Goal: Communication & Community: Answer question/provide support

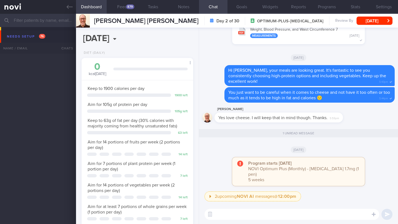
select select "7"
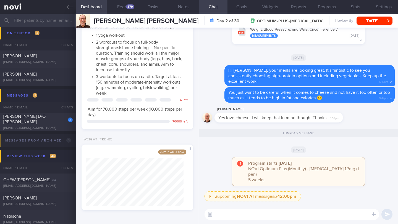
click at [52, 21] on input "text" at bounding box center [199, 20] width 398 height 13
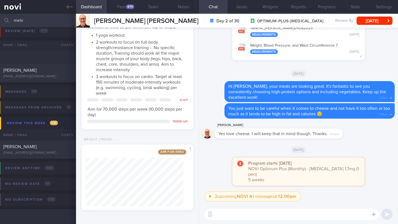
scroll to position [21, 0]
type input "[PERSON_NAME]"
click at [43, 72] on div "[PERSON_NAME]" at bounding box center [37, 71] width 68 height 6
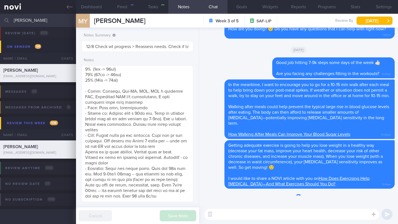
type input "15/8 SAF"
type textarea "SUPPORT NEEDED: CHALLENGE: Tempting food Wt Targets: - Short term target wt: 92…"
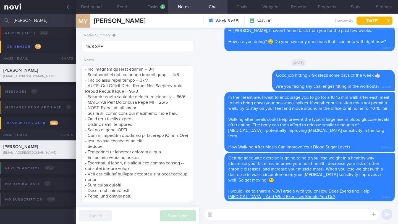
click at [242, 217] on textarea at bounding box center [291, 214] width 175 height 11
type textarea "H"
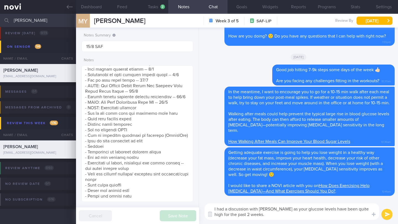
paste textarea "ou could offer him the option to see me in the clinic for consult. Otherwise, I…"
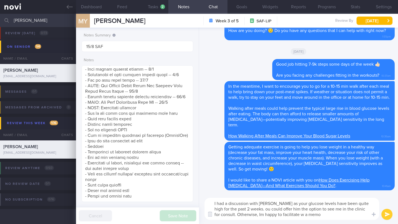
drag, startPoint x: 255, startPoint y: 209, endPoint x: 325, endPoint y: 209, distance: 70.7
click at [325, 209] on textarea "I had a discussion with [PERSON_NAME] as your glucose levels have been quite hi…" at bounding box center [291, 209] width 175 height 22
click at [330, 209] on textarea "I had a discussion with [PERSON_NAME] as your glucose levels have been quite hi…" at bounding box center [291, 209] width 175 height 22
drag, startPoint x: 259, startPoint y: 215, endPoint x: 207, endPoint y: 214, distance: 52.0
click at [207, 214] on div "Chat Templates Admin [MEDICAL_DATA] Weight Nutrition Physical Activity Infograp…" at bounding box center [298, 209] width 199 height 30
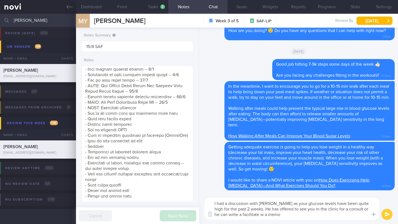
drag, startPoint x: 252, startPoint y: 215, endPoint x: 228, endPoint y: 212, distance: 24.7
click at [228, 212] on textarea "I had a discussion with [PERSON_NAME] as your glucose levels have been quite hi…" at bounding box center [291, 209] width 175 height 22
click at [261, 211] on textarea "I had a discussion with [PERSON_NAME] as your glucose levels have been quite hi…" at bounding box center [291, 209] width 175 height 22
click at [261, 219] on textarea "I had a discussion with [PERSON_NAME] as your glucose levels have been quite hi…" at bounding box center [291, 209] width 175 height 22
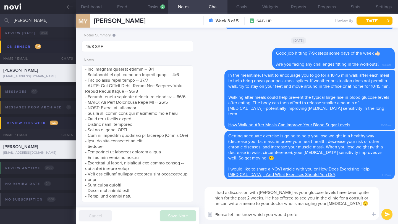
drag, startPoint x: 368, startPoint y: 198, endPoint x: 358, endPoint y: 198, distance: 10.2
click at [358, 198] on textarea "I had a discussion with [PERSON_NAME] as your glucose levels have been quite hi…" at bounding box center [291, 203] width 175 height 33
type textarea "I had a discussion with [PERSON_NAME] as your glucose levels have been quite hi…"
click at [386, 216] on button "submit" at bounding box center [386, 214] width 11 height 11
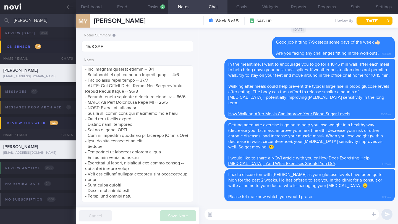
click at [46, 19] on input "[PERSON_NAME]" at bounding box center [199, 20] width 398 height 13
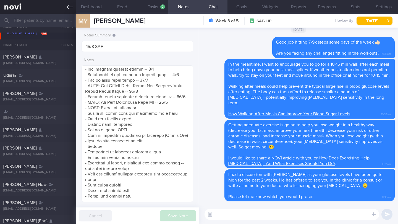
click at [69, 7] on icon at bounding box center [70, 7] width 6 height 4
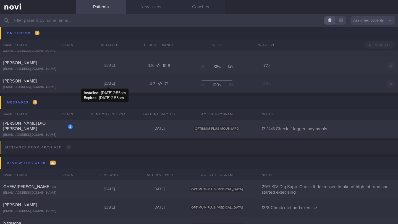
scroll to position [2804, 0]
click at [48, 133] on div "[EMAIL_ADDRESS][DOMAIN_NAME]" at bounding box center [37, 135] width 69 height 4
select select "7"
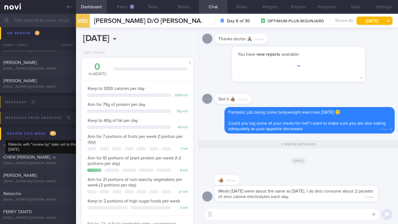
scroll to position [276201, 276160]
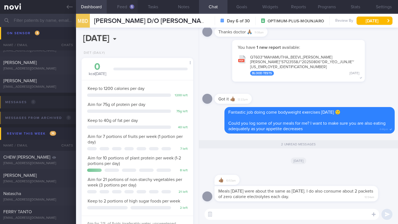
click at [131, 8] on div "5" at bounding box center [132, 6] width 5 height 5
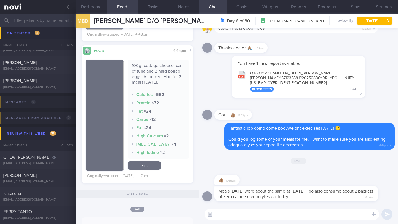
scroll to position [691, 0]
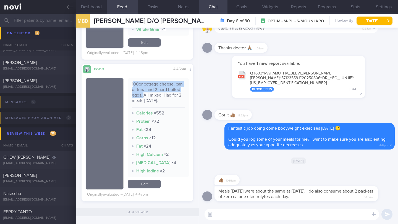
drag, startPoint x: 131, startPoint y: 91, endPoint x: 155, endPoint y: 101, distance: 26.4
click at [155, 101] on div "100gr cottage cheese, can of tuna and 2 hard boiled eggs. All mixed. Had for 2 …" at bounding box center [158, 94] width 53 height 26
drag, startPoint x: 130, startPoint y: 91, endPoint x: 156, endPoint y: 100, distance: 26.9
click at [156, 100] on div "100gr cottage cheese, can of tuna and 2 hard boiled eggs. All mixed. Had for 2 …" at bounding box center [158, 94] width 53 height 26
copy div "100gr cottage cheese, can of tuna and 2 hard boiled eggs."
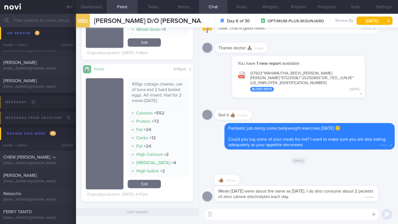
click at [229, 220] on div "​ ​" at bounding box center [298, 214] width 199 height 19
click at [229, 219] on textarea at bounding box center [291, 214] width 175 height 11
click at [273, 214] on textarea "Got it. was the cottage cheese low-fat or" at bounding box center [291, 214] width 175 height 11
click at [310, 214] on textarea "Got it. was the cottage cheese the low-fat or" at bounding box center [291, 214] width 175 height 11
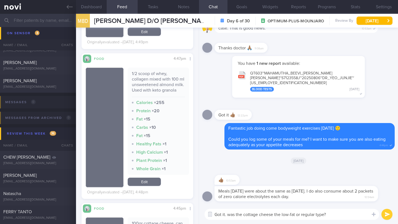
scroll to position [529, 0]
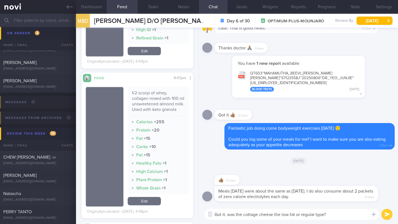
click at [228, 214] on textarea "Got it. was the cottage cheese the low-fat or regular type?" at bounding box center [291, 214] width 175 height 11
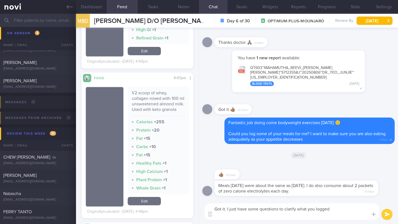
scroll to position [0, 0]
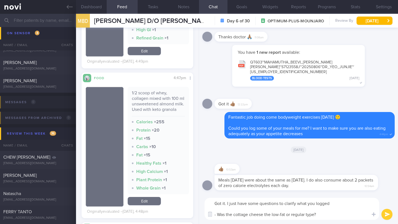
click at [333, 204] on textarea "Got it. I just have some questions to clarify what you logged - Was the cottage…" at bounding box center [291, 209] width 175 height 22
click at [325, 215] on textarea "Got it. I just have some questions to clarify what you logged 🙂 - Was the cotta…" at bounding box center [291, 209] width 175 height 22
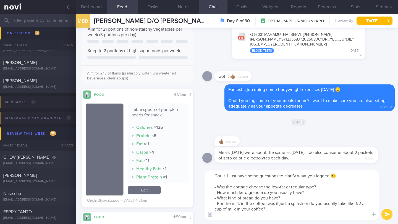
scroll to position [94, 0]
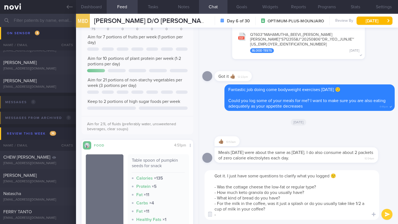
type textarea "Got it. I just have some questions to clarify what you logged 🙂 - Was the cotta…"
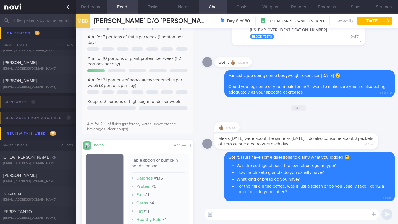
click at [66, 9] on link at bounding box center [38, 7] width 76 height 14
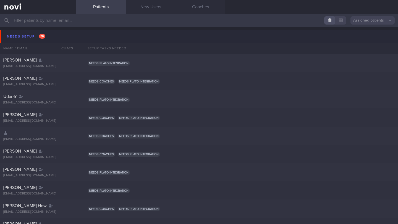
click at [48, 20] on input "text" at bounding box center [199, 20] width 398 height 13
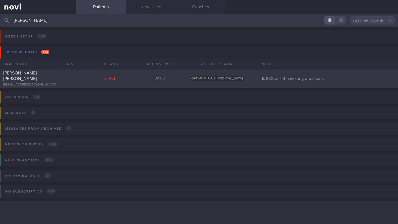
type input "[PERSON_NAME]"
click at [60, 83] on div "[EMAIL_ADDRESS][DOMAIN_NAME]" at bounding box center [37, 85] width 69 height 4
select select "7"
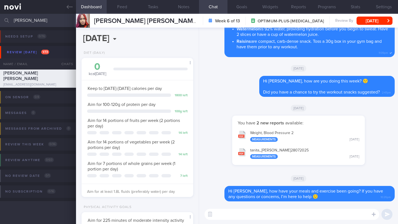
scroll to position [57, 98]
click at [125, 8] on button "Feed" at bounding box center [122, 7] width 31 height 14
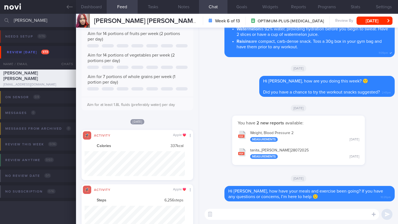
click at [251, 220] on textarea at bounding box center [291, 214] width 175 height 11
click at [153, 8] on button "Tasks" at bounding box center [153, 7] width 31 height 14
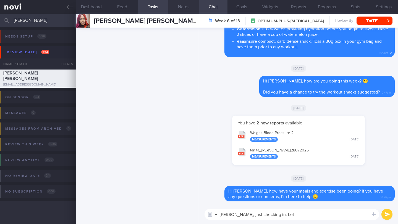
click at [175, 9] on button "Notes" at bounding box center [183, 7] width 31 height 14
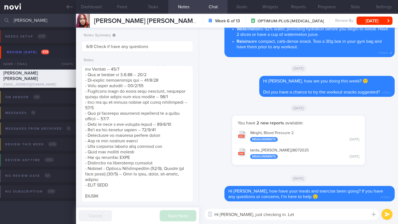
click at [308, 215] on textarea "Hi [PERSON_NAME], just checking in. Let" at bounding box center [291, 214] width 175 height 11
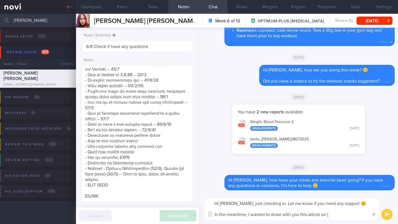
paste textarea "Habits That Help You Sustain Weight Loss"
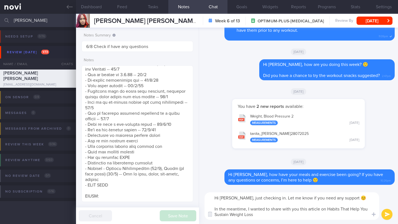
click at [327, 210] on textarea "Hi [PERSON_NAME], just checking in. Let me know if you need any support 😊 In th…" at bounding box center [291, 207] width 175 height 28
paste textarea "[URL][DOMAIN_NAME]"
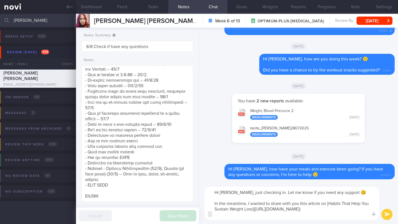
drag, startPoint x: 389, startPoint y: 214, endPoint x: 298, endPoint y: 209, distance: 90.7
click at [298, 209] on div "Hi [PERSON_NAME], just checking in. Let me know if you need any support 😊 In th…" at bounding box center [298, 203] width 199 height 41
click at [280, 212] on textarea "Hi [PERSON_NAME], just checking in. Let me know if you need any support 😊 In th…" at bounding box center [291, 203] width 175 height 33
click at [280, 214] on textarea "Hi [PERSON_NAME], just checking in. Let me know if you need any support 😊 In th…" at bounding box center [291, 203] width 175 height 33
click at [280, 217] on textarea "Hi [PERSON_NAME], just checking in. Let me know if you need any support 😊 In th…" at bounding box center [291, 203] width 175 height 33
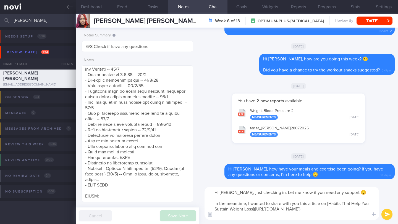
drag, startPoint x: 328, startPoint y: 204, endPoint x: 254, endPoint y: 210, distance: 75.1
click at [254, 210] on textarea "Hi [PERSON_NAME], just checking in. Let me know if you need any support 😊 In th…" at bounding box center [291, 203] width 175 height 33
paste textarea "The Connection Between Nutrition and Recovery: Maximizing Your Gains"
drag, startPoint x: 327, startPoint y: 216, endPoint x: 326, endPoint y: 210, distance: 6.2
click at [326, 210] on textarea "Hi [PERSON_NAME], just checking in. Let me know if you need any support 😊 In th…" at bounding box center [291, 203] width 175 height 33
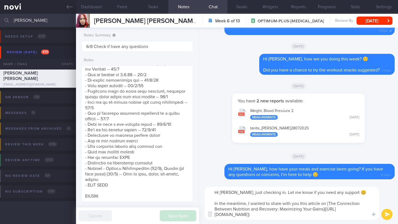
paste textarea "the-connection-between-nutrition-and-recovery-maximizing-your-gain"
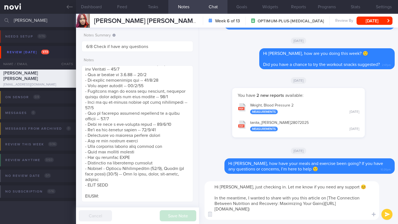
type textarea "Hi [PERSON_NAME], just checking in. Let me know if you need any support 😊 In th…"
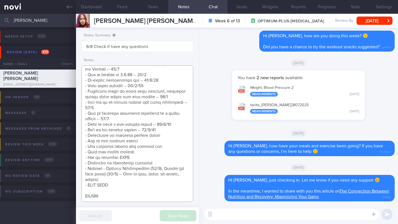
click at [169, 107] on textarea at bounding box center [137, 133] width 112 height 137
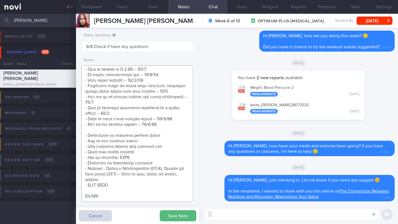
scroll to position [538, 0]
drag, startPoint x: 108, startPoint y: 107, endPoint x: 100, endPoint y: 107, distance: 8.0
click at [100, 107] on textarea at bounding box center [137, 133] width 112 height 137
paste textarea "Connection Between Nutrition and Recovery: Maximizing Your Gains"
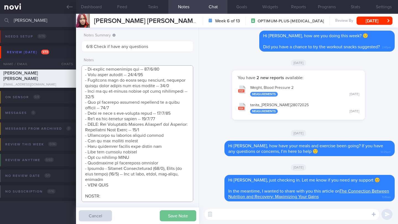
type textarea "LOREMIP DOLORS: Ame cons adi elit sedd eiusmodte inci utla ETDOLOREM: Aliquaeni…"
click at [180, 219] on button "Save Note" at bounding box center [178, 216] width 36 height 11
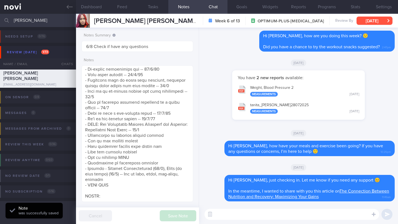
click at [371, 18] on button "[DATE]" at bounding box center [374, 21] width 36 height 8
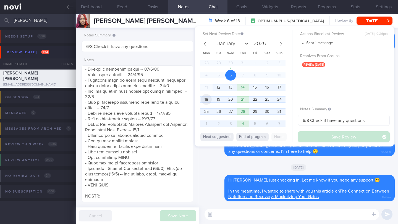
click at [209, 101] on span "18" at bounding box center [206, 99] width 11 height 11
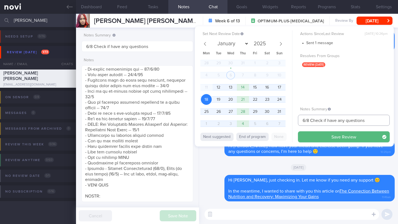
drag, startPoint x: 305, startPoint y: 121, endPoint x: 296, endPoint y: 121, distance: 8.6
click at [296, 121] on div "Set Next Review Date [DATE] January February March April May June July August S…" at bounding box center [294, 86] width 199 height 120
click at [323, 120] on input "18/8 Check if have any questions" at bounding box center [344, 120] width 92 height 11
click at [385, 120] on input "18/8 Check for logs or if have any questions" at bounding box center [344, 120] width 92 height 11
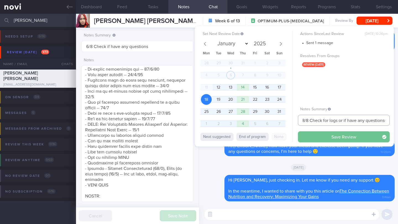
type input "18/8 Check for logs or if have any questionss"
click at [365, 137] on button "Save Review" at bounding box center [344, 136] width 92 height 11
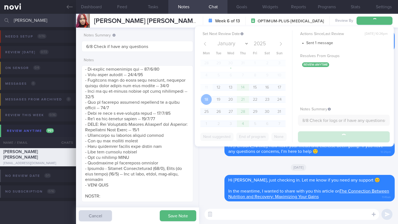
scroll to position [0, 0]
type input "18/8 Check for logs or if have any questionss"
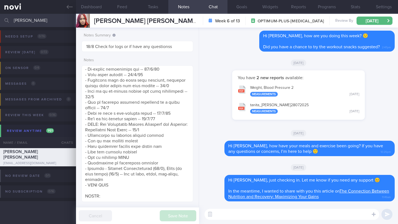
click at [40, 19] on input "[PERSON_NAME]" at bounding box center [199, 20] width 398 height 13
drag, startPoint x: 34, startPoint y: 22, endPoint x: 8, endPoint y: 22, distance: 26.2
click at [8, 22] on div "[PERSON_NAME] Assigned patients Assigned patients All active patients Archived …" at bounding box center [199, 20] width 398 height 13
click at [20, 22] on input "[PERSON_NAME]" at bounding box center [199, 20] width 398 height 13
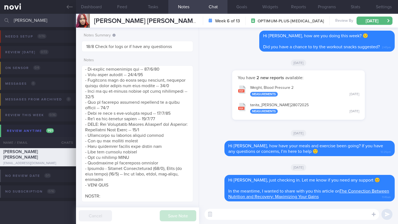
click at [20, 22] on input "[PERSON_NAME]" at bounding box center [199, 20] width 398 height 13
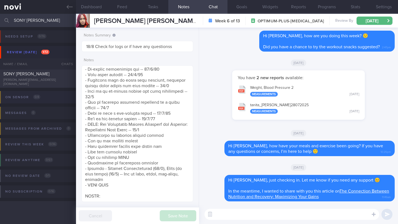
type input "SONY [PERSON_NAME]"
click at [35, 80] on div "[PERSON_NAME][EMAIL_ADDRESS][DOMAIN_NAME]" at bounding box center [37, 82] width 69 height 8
type input "6/8 Check logs"
type textarea "SUPPORT NEEDED: How to prepare meals. How to choose healthier meals when eating…"
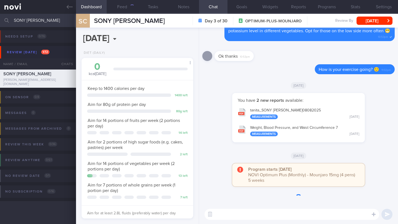
scroll to position [57, 98]
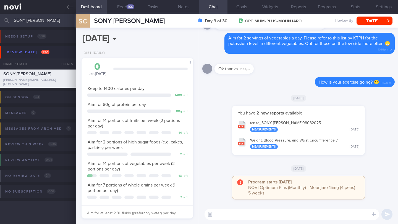
click at [238, 213] on textarea at bounding box center [291, 214] width 175 height 11
type textarea "Hi [PERSON_NAME], how are you doing?"
click at [128, 6] on div "166" at bounding box center [131, 6] width 8 height 5
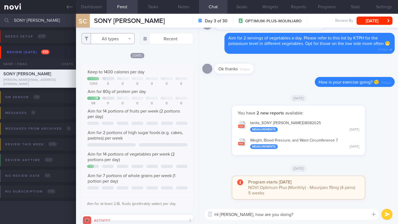
click at [126, 43] on button "All types" at bounding box center [107, 38] width 53 height 11
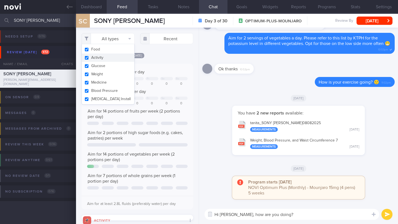
click at [111, 57] on button "Activity" at bounding box center [108, 58] width 52 height 8
checkbox input "false"
click at [161, 51] on div "Filtering type... Food Activity Glucose Weight Medicine Blood Pressure [MEDICAL…" at bounding box center [137, 126] width 123 height 197
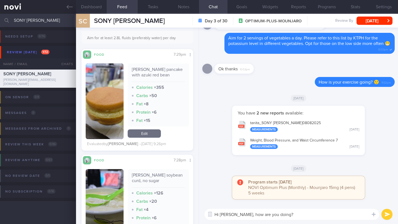
scroll to position [1039, 0]
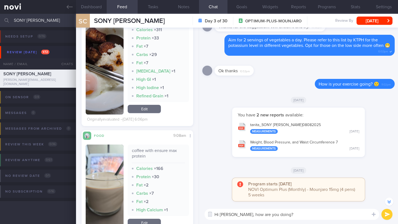
drag, startPoint x: 280, startPoint y: 213, endPoint x: 265, endPoint y: 214, distance: 14.4
click at [265, 214] on textarea "Hi [PERSON_NAME], how are you doing?" at bounding box center [291, 214] width 175 height 11
click at [282, 215] on textarea "Hi [PERSON_NAME], how are you doing?" at bounding box center [291, 214] width 175 height 11
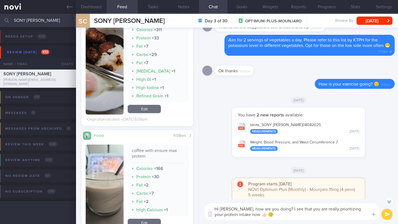
drag, startPoint x: 273, startPoint y: 209, endPoint x: 241, endPoint y: 209, distance: 31.5
click at [241, 209] on textarea "Hi [PERSON_NAME], how are you doing? I see that you are really prioritizing you…" at bounding box center [291, 212] width 175 height 17
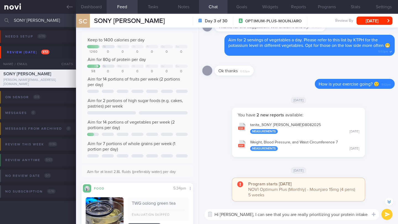
scroll to position [26, 0]
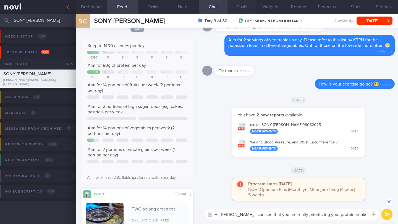
type textarea "Hi [PERSON_NAME], I can see that you are really prioritizing your protein intak…"
click at [228, 8] on button "Goals" at bounding box center [241, 7] width 28 height 14
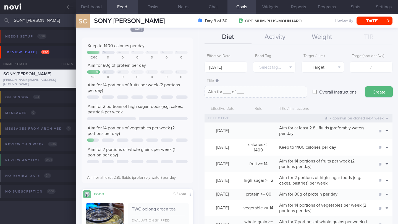
click at [255, 8] on button "Goals" at bounding box center [241, 7] width 28 height 14
click at [243, 8] on button "Goals" at bounding box center [241, 7] width 28 height 14
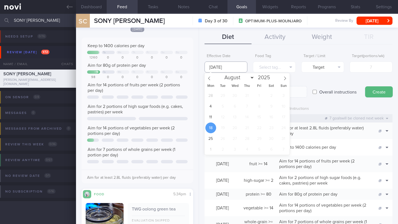
click at [232, 70] on input "[DATE]" at bounding box center [225, 67] width 43 height 11
click at [213, 110] on span "4" at bounding box center [210, 106] width 11 height 11
type input "[DATE]"
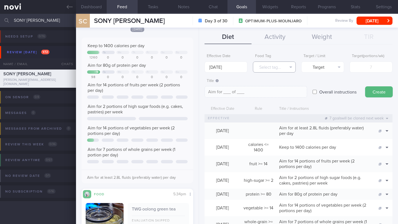
click at [267, 67] on button "Select tag..." at bounding box center [274, 67] width 43 height 11
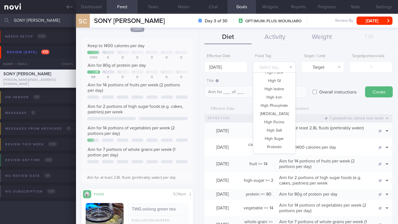
scroll to position [108, 0]
click at [281, 113] on button "[MEDICAL_DATA]" at bounding box center [274, 114] width 42 height 8
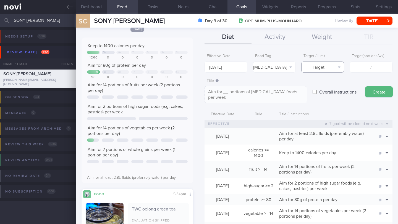
click at [330, 65] on button "Target" at bounding box center [322, 67] width 43 height 11
click at [323, 89] on button "Limit" at bounding box center [322, 86] width 42 height 8
type textarea "Keep to __ portions of [MEDICAL_DATA] foods per week"
click at [357, 71] on input "number" at bounding box center [370, 67] width 43 height 11
type input "2"
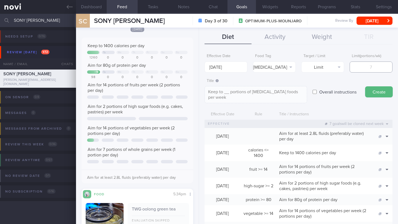
type textarea "Keep to 2 portions of [MEDICAL_DATA] foods per week"
type input "2"
click at [379, 91] on button "Create" at bounding box center [379, 91] width 28 height 11
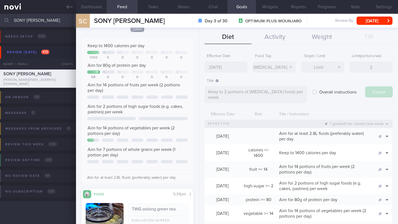
type input "[DATE]"
type textarea "Aim for ___ of ___"
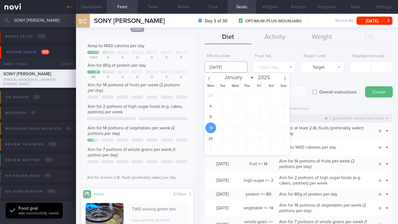
click at [217, 70] on input "[DATE]" at bounding box center [225, 67] width 43 height 11
click at [212, 119] on span "11" at bounding box center [210, 117] width 11 height 11
type input "[DATE]"
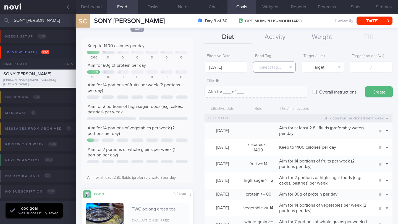
click at [272, 66] on button "Select tag..." at bounding box center [274, 67] width 43 height 11
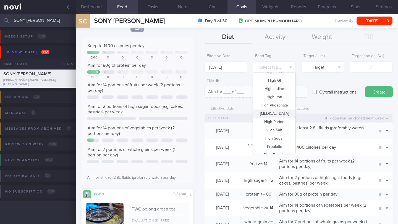
click at [272, 114] on button "[MEDICAL_DATA]" at bounding box center [274, 114] width 42 height 8
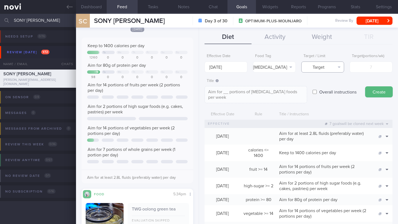
click at [328, 69] on button "Target" at bounding box center [322, 67] width 43 height 11
click at [328, 86] on button "Limit" at bounding box center [322, 86] width 42 height 8
type textarea "Keep to __ portions of [MEDICAL_DATA] foods per week"
click at [356, 69] on input "number" at bounding box center [370, 67] width 43 height 11
type input "2"
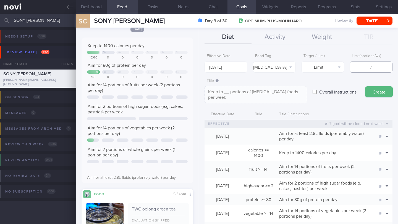
type textarea "Keep to 2 portions of [MEDICAL_DATA] foods per week"
type input "2"
click at [379, 91] on button "Create" at bounding box center [379, 91] width 28 height 11
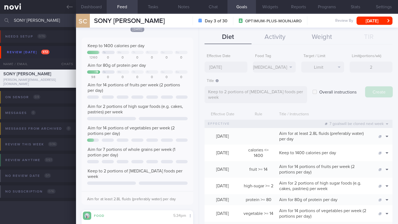
type input "[DATE]"
type textarea "Aim for ___ of ___"
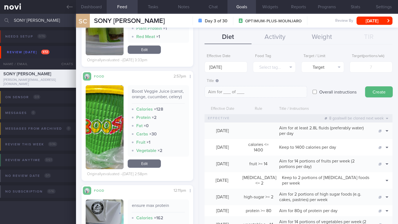
scroll to position [2900, 0]
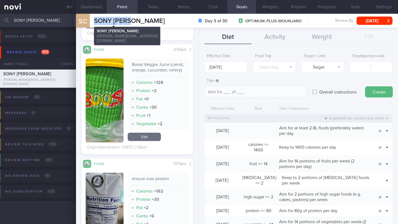
drag, startPoint x: 136, startPoint y: 21, endPoint x: 94, endPoint y: 22, distance: 42.6
click at [94, 22] on div "SC SONY [PERSON_NAME] SONY [PERSON_NAME] [PERSON_NAME][EMAIL_ADDRESS][DOMAIN_NA…" at bounding box center [237, 21] width 322 height 14
copy span "SONY [PERSON_NAME]"
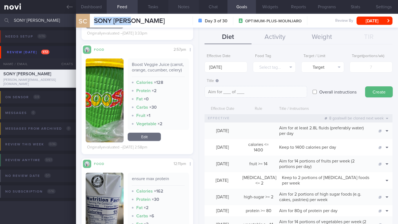
click at [180, 9] on button "Notes" at bounding box center [183, 7] width 31 height 14
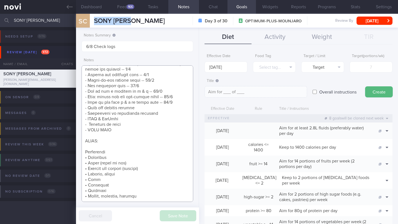
scroll to position [560, 0]
click at [214, 7] on button "Chat" at bounding box center [213, 7] width 28 height 14
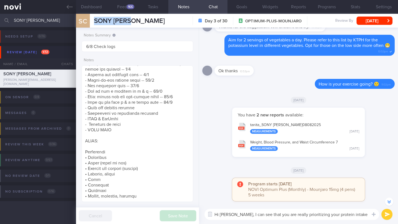
click at [389, 216] on button "submit" at bounding box center [386, 214] width 11 height 11
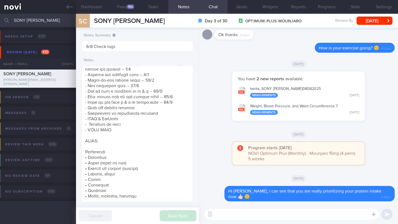
paste textarea "To really boost your progress, let's focus on adding both moderate-intensity ca…"
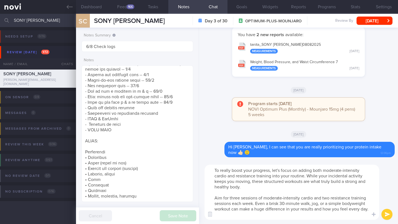
click at [209, 170] on textarea "To really boost your progress, let's focus on adding both moderate-intensity ca…" at bounding box center [291, 192] width 175 height 55
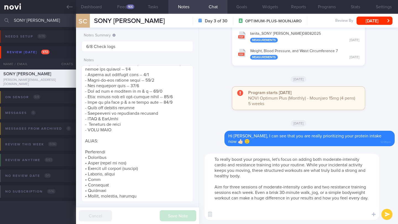
click at [245, 160] on textarea "To really boost your progress, let's focus on adding both moderate-intensity ca…" at bounding box center [291, 187] width 175 height 66
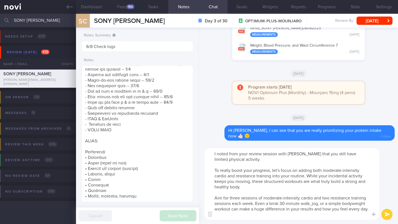
drag, startPoint x: 248, startPoint y: 160, endPoint x: 213, endPoint y: 155, distance: 34.7
click at [205, 155] on textarea "I noted from your review session with [PERSON_NAME] that you still have limited…" at bounding box center [291, 184] width 175 height 72
paste textarea "understand from your session with [PERSON_NAME] that you're still working on in…"
click at [97, 4] on button "Dashboard" at bounding box center [91, 7] width 31 height 14
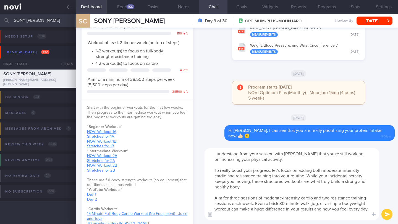
scroll to position [217, 0]
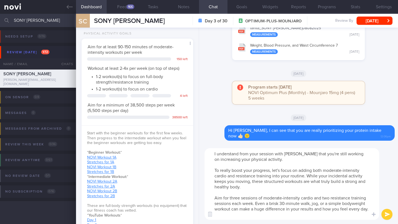
drag, startPoint x: 241, startPoint y: 199, endPoint x: 230, endPoint y: 197, distance: 10.9
click at [230, 197] on textarea "I understand from your session with [PERSON_NAME] that you're still working on …" at bounding box center [291, 184] width 175 height 72
drag, startPoint x: 326, startPoint y: 198, endPoint x: 319, endPoint y: 199, distance: 7.5
click at [319, 199] on textarea "I understand from your session with [PERSON_NAME] that you're still working on …" at bounding box center [291, 184] width 175 height 72
click at [291, 194] on textarea "I understand from your session with [PERSON_NAME] that you're still working on …" at bounding box center [291, 184] width 175 height 72
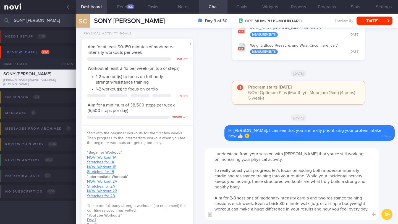
click at [368, 209] on textarea "I understand from your session with [PERSON_NAME] that you're still working on …" at bounding box center [291, 184] width 175 height 72
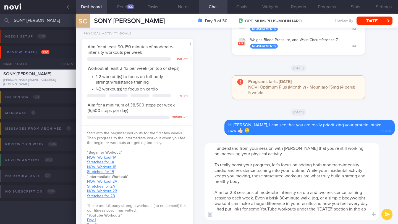
type textarea "I understand from your session with [PERSON_NAME] that you're still working on …"
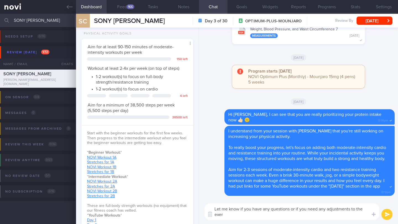
scroll to position [0, 0]
type textarea "Let me know if you have any questions or if you need any adjustments to the exe…"
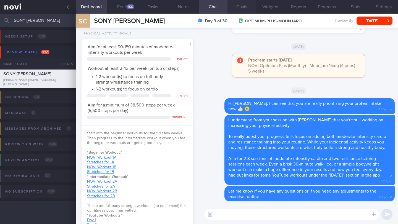
click at [245, 7] on button "Goals" at bounding box center [241, 7] width 28 height 14
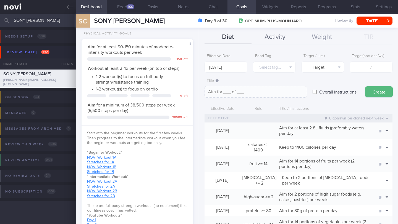
click at [270, 38] on button "Activity" at bounding box center [274, 37] width 47 height 14
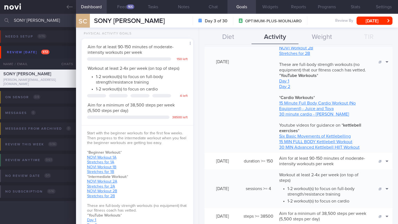
scroll to position [161, 0]
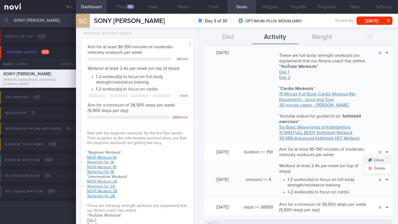
click at [379, 160] on button "Clone" at bounding box center [377, 160] width 27 height 8
type textarea "Aim for at least 90-150 minutes of moderate-intensity workouts per week"
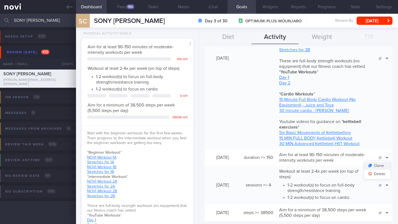
scroll to position [167, 0]
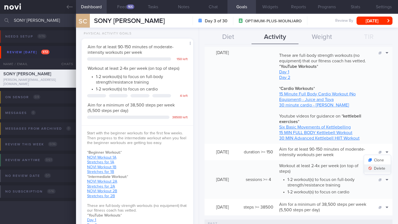
click at [380, 171] on button "Delete" at bounding box center [377, 169] width 27 height 8
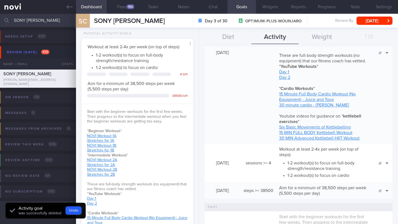
scroll to position [0, 0]
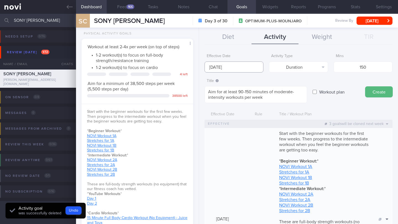
click at [233, 72] on body "You are offline! Some functionality will be unavailable Patients New Users Coac…" at bounding box center [199, 112] width 398 height 224
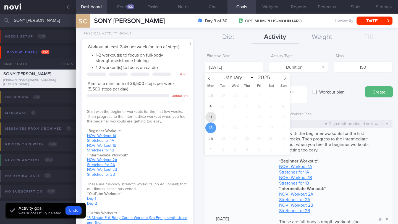
click at [212, 117] on span "11" at bounding box center [210, 117] width 11 height 11
type input "[DATE]"
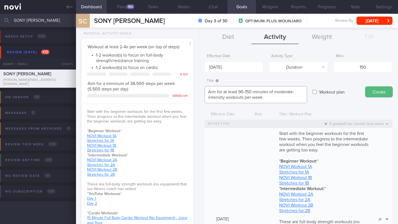
drag, startPoint x: 245, startPoint y: 91, endPoint x: 238, endPoint y: 92, distance: 7.0
click at [238, 92] on textarea "Aim for at least 90-150 minutes of moderate-intensity workouts per week" at bounding box center [255, 94] width 102 height 17
type textarea "Aim for at least 150 minutes of moderate-intensity workouts per week"
click at [377, 92] on button "Create" at bounding box center [379, 91] width 28 height 11
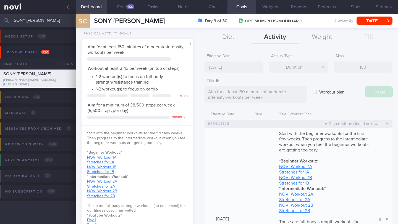
type input "[DATE]"
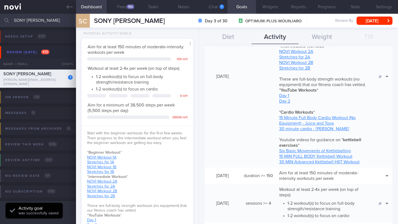
scroll to position [142, 0]
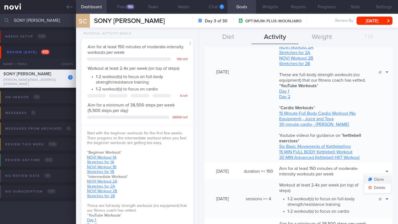
click at [379, 180] on button "Clone" at bounding box center [377, 180] width 27 height 8
type textarea "Aim for at least 150 minutes of moderate-intensity workouts per week"
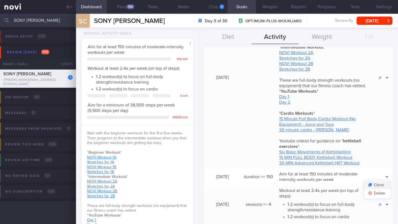
scroll to position [147, 0]
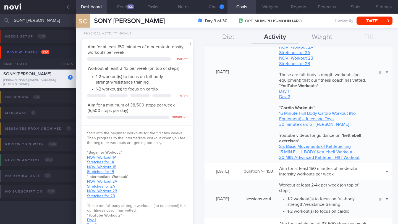
click at [378, 190] on button "Delete" at bounding box center [377, 188] width 27 height 8
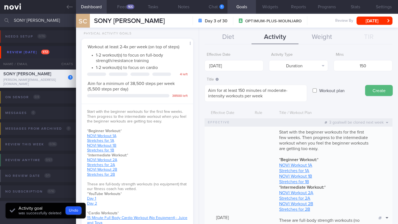
scroll to position [0, 0]
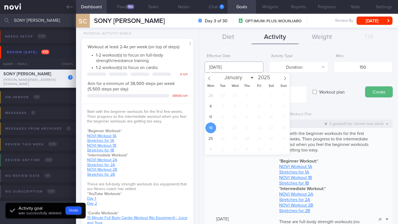
click at [222, 69] on input "[DATE]" at bounding box center [233, 67] width 59 height 11
click at [208, 118] on span "11" at bounding box center [210, 117] width 11 height 11
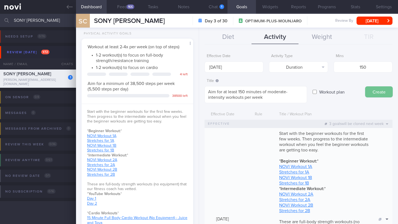
click at [379, 94] on button "Create" at bounding box center [379, 91] width 28 height 11
type input "[DATE]"
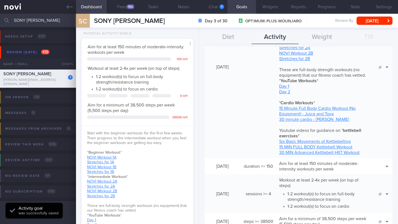
scroll to position [150, 0]
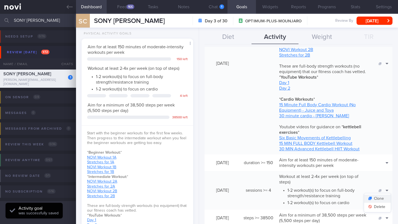
click at [375, 200] on button "Clone" at bounding box center [377, 199] width 27 height 8
type textarea "Workout at least 2-4x per week (on top of steps) - 1-2 workout(s) to focus on f…"
type input "4"
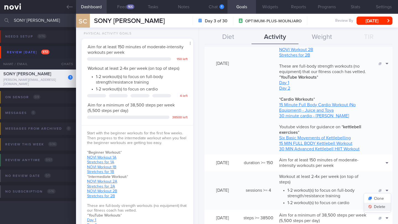
click at [374, 209] on button "Delete" at bounding box center [377, 207] width 27 height 8
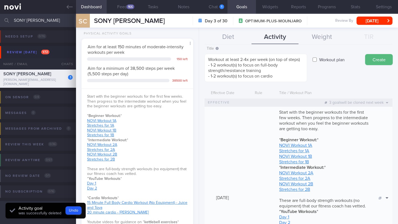
scroll to position [0, 0]
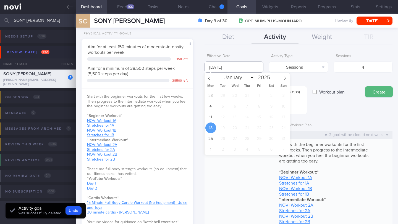
click at [227, 64] on input "[DATE]" at bounding box center [233, 67] width 59 height 11
click at [211, 116] on span "11" at bounding box center [210, 117] width 11 height 11
type input "[DATE]"
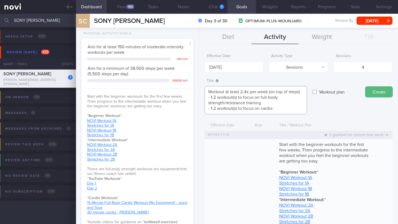
drag, startPoint x: 247, startPoint y: 91, endPoint x: 241, endPoint y: 93, distance: 6.2
click at [241, 93] on textarea "Workout at least 2-4x per week (on top of steps) - 1-2 workout(s) to focus on f…" at bounding box center [255, 100] width 102 height 28
drag, startPoint x: 215, startPoint y: 98, endPoint x: 210, endPoint y: 98, distance: 5.0
click at [210, 98] on textarea "Workout at least 4x per week (on top of steps) - 1-2 workout(s) to focus on ful…" at bounding box center [255, 100] width 102 height 28
drag, startPoint x: 215, startPoint y: 108, endPoint x: 212, endPoint y: 107, distance: 3.1
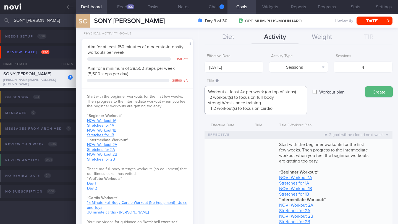
click at [210, 108] on textarea "Workout at least 4x per week (on top of steps) -2 workout(s) to focus on full-b…" at bounding box center [255, 100] width 102 height 28
click at [236, 109] on textarea "Workout at least 4x per week (on top of steps) -2 workout(s) to focus on full-b…" at bounding box center [255, 100] width 102 height 28
drag, startPoint x: 277, startPoint y: 108, endPoint x: 203, endPoint y: 109, distance: 74.3
click at [203, 109] on div "Effective Date [DATE] Activity Type Sessions Select type... Duration Sessions S…" at bounding box center [298, 135] width 199 height 177
click at [304, 93] on textarea "Workout at least 4x per week (on top of steps) -2 workouts to focus on full-bod…" at bounding box center [255, 100] width 102 height 28
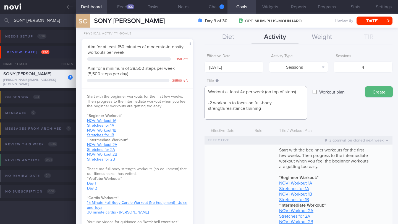
paste textarea "- 2-3 workouts to focus on cardio"
type textarea "Workout at least 4x per week (on top of steps) - 2-3 workouts to focus on cardi…"
click at [374, 93] on button "Create" at bounding box center [379, 91] width 28 height 11
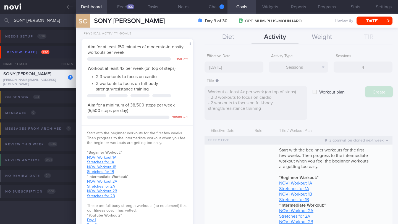
type input "[DATE]"
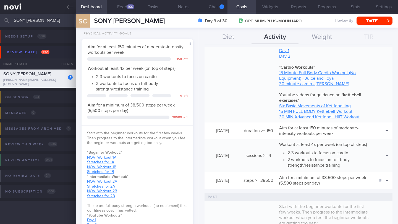
scroll to position [194, 0]
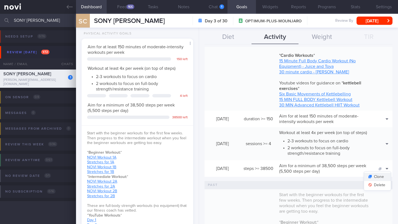
click at [378, 180] on button "Clone" at bounding box center [377, 177] width 27 height 8
type textarea "Aim for a minimum of 38,500 steps per week (5,500 steps per day)"
click at [381, 186] on button "Delete" at bounding box center [377, 185] width 27 height 8
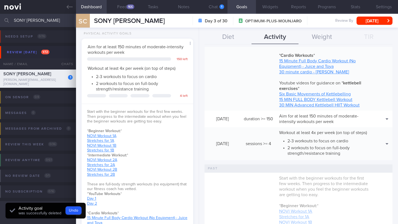
scroll to position [0, 0]
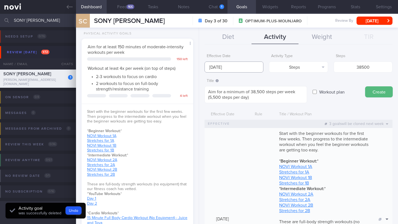
click at [221, 66] on input "[DATE]" at bounding box center [233, 67] width 59 height 11
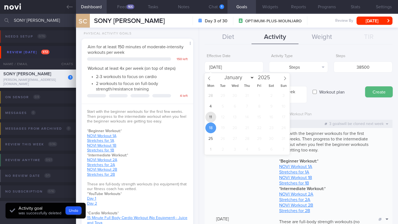
click at [210, 120] on span "11" at bounding box center [210, 117] width 11 height 11
type input "[DATE]"
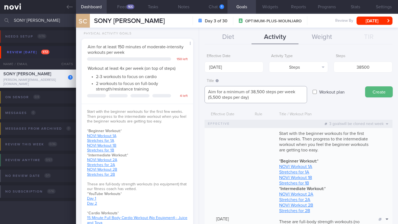
drag, startPoint x: 215, startPoint y: 98, endPoint x: 210, endPoint y: 98, distance: 5.0
click at [210, 98] on textarea "Aim for a minimum of 38,500 steps per week (5,500 steps per day)" at bounding box center [255, 94] width 102 height 17
drag, startPoint x: 258, startPoint y: 92, endPoint x: 250, endPoint y: 92, distance: 8.0
click at [250, 92] on textarea "Aim for a minimum of 38,500 steps per week (6,000 steps per day)" at bounding box center [255, 94] width 102 height 17
type textarea "Aim for a minimum of 42,000 steps per week (6,000 steps per day)"
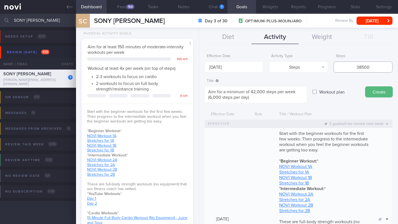
drag, startPoint x: 349, startPoint y: 67, endPoint x: 377, endPoint y: 67, distance: 28.2
click at [377, 67] on input "38500" at bounding box center [362, 67] width 59 height 11
type input "42000"
click at [376, 89] on button "Create" at bounding box center [379, 91] width 28 height 11
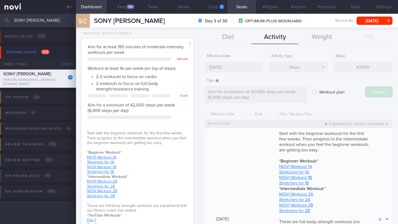
type input "[DATE]"
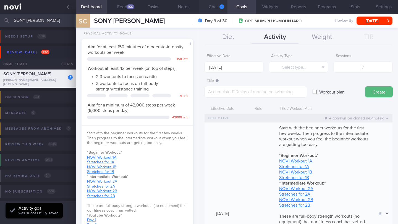
click at [217, 7] on button "Chat 1" at bounding box center [213, 7] width 28 height 14
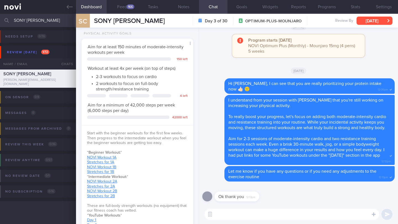
click at [375, 19] on button "[DATE]" at bounding box center [374, 21] width 36 height 8
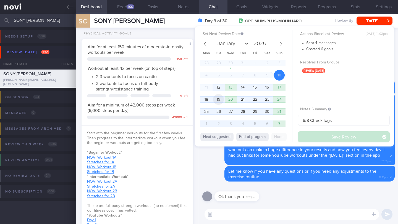
click at [218, 100] on span "19" at bounding box center [218, 99] width 11 height 11
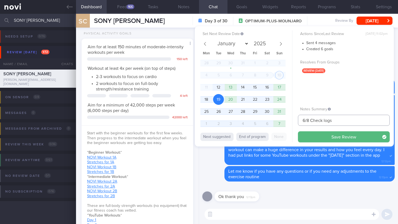
drag, startPoint x: 306, startPoint y: 121, endPoint x: 295, endPoint y: 121, distance: 10.5
click at [295, 121] on div "Set Next Review Date [DATE] January February March April May June July August S…" at bounding box center [294, 86] width 199 height 120
type input "19/8 Check logs"
click at [315, 140] on button "Save Review" at bounding box center [344, 136] width 92 height 11
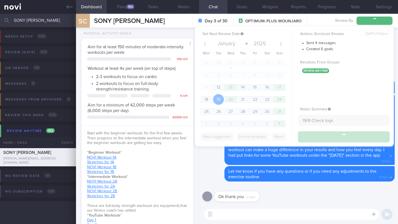
type input "19/8 Check logs"
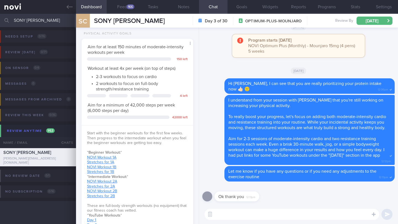
click at [43, 21] on input "SONY [PERSON_NAME]" at bounding box center [199, 20] width 398 height 13
click at [42, 21] on input "SONY [PERSON_NAME]" at bounding box center [199, 20] width 398 height 13
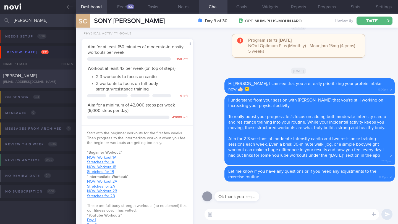
type input "[PERSON_NAME]"
click at [57, 81] on div "[EMAIL_ADDRESS][DOMAIN_NAME]" at bounding box center [37, 82] width 69 height 4
type input "6/8 Check for logs and coach"
type textarea "SUPPORT NEEDED: Discipline (to log). Increasing awareness. Positive reinforceme…"
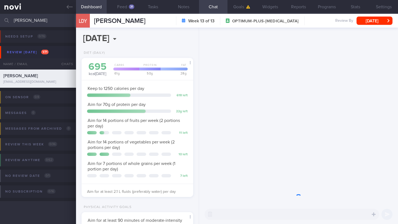
scroll to position [57, 98]
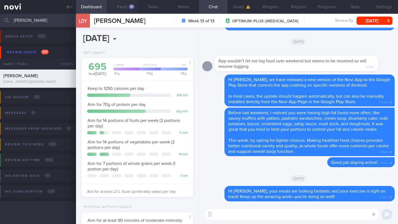
click at [130, 6] on div "31" at bounding box center [132, 6] width 6 height 5
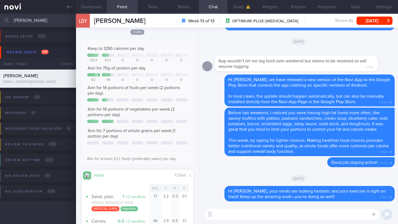
scroll to position [95, 0]
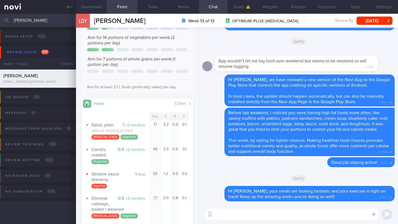
click at [249, 217] on textarea at bounding box center [291, 214] width 175 height 11
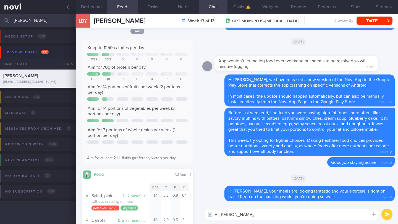
scroll to position [0, 0]
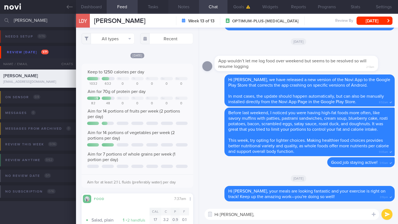
click at [181, 10] on button "Notes" at bounding box center [183, 7] width 31 height 14
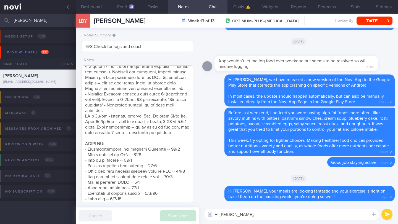
scroll to position [238, 0]
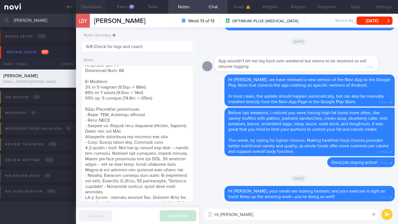
click at [95, 9] on button "Dashboard" at bounding box center [91, 7] width 31 height 14
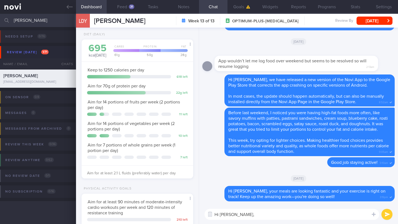
scroll to position [45, 0]
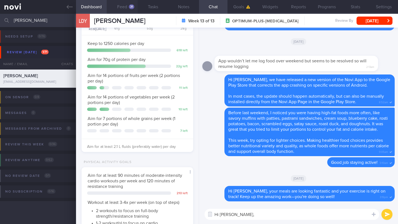
click at [123, 10] on button "Feed 31" at bounding box center [122, 7] width 31 height 14
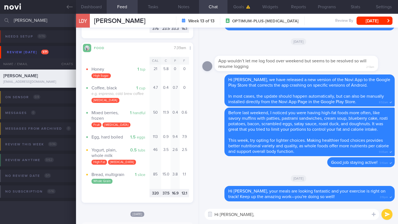
scroll to position [1018, 0]
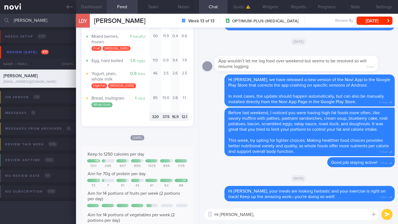
click at [102, 9] on button "Dashboard" at bounding box center [91, 7] width 31 height 14
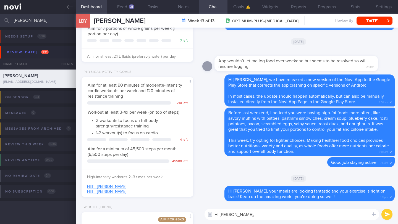
scroll to position [203, 0]
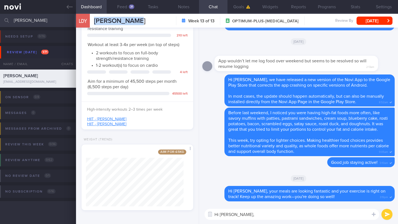
drag, startPoint x: 127, startPoint y: 20, endPoint x: 93, endPoint y: 20, distance: 34.0
click at [93, 20] on div "LDY [PERSON_NAME] Diaan [PERSON_NAME] [EMAIL_ADDRESS][DOMAIN_NAME] Week 13 of 1…" at bounding box center [237, 21] width 322 height 14
copy span "[PERSON_NAME]"
click at [243, 217] on textarea "Hi [PERSON_NAME]," at bounding box center [291, 214] width 175 height 11
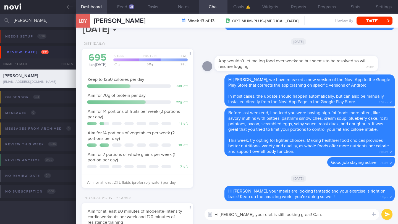
scroll to position [0, 0]
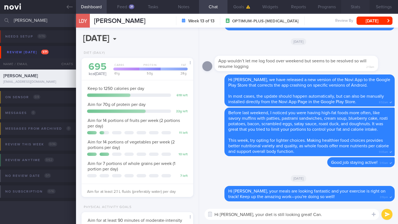
click at [354, 9] on button "Stats" at bounding box center [355, 7] width 28 height 14
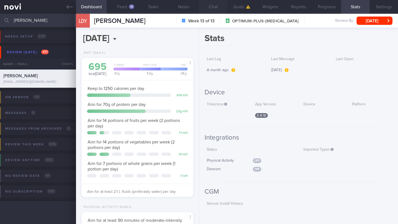
click at [211, 6] on button "Chat" at bounding box center [213, 7] width 28 height 14
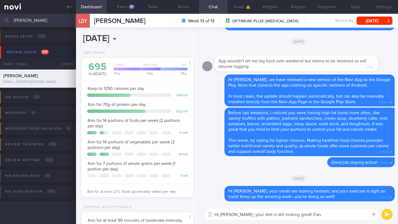
click at [323, 214] on textarea "Hi [PERSON_NAME], your diet is still looking great! Can." at bounding box center [291, 214] width 175 height 11
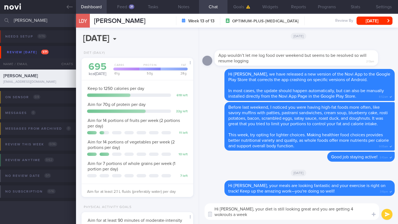
click at [349, 209] on textarea "Hi [PERSON_NAME], your diet is still looking great and you are getting 4 wokrou…" at bounding box center [291, 212] width 175 height 17
click at [343, 211] on textarea "Hi [PERSON_NAME], your diet is still looking great and you are getting 4 wokrou…" at bounding box center [291, 212] width 175 height 17
click at [349, 209] on textarea "Hi [PERSON_NAME], your diet is still looking great and you are getting 4 workro…" at bounding box center [291, 212] width 175 height 17
click at [308, 215] on textarea "Hi [PERSON_NAME], your diet is still looking great and you are getting 4 workou…" at bounding box center [291, 212] width 175 height 17
drag, startPoint x: 294, startPoint y: 209, endPoint x: 285, endPoint y: 209, distance: 8.6
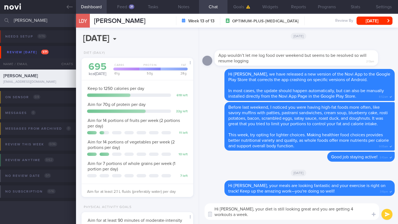
click at [285, 209] on textarea "Hi [PERSON_NAME], your diet is still looking great and you are getting 4 workou…" at bounding box center [291, 212] width 175 height 17
click at [272, 217] on textarea "Hi [PERSON_NAME], your diet is still looking good and you are getting 4 workout…" at bounding box center [291, 212] width 175 height 17
click at [182, 4] on button "Notes" at bounding box center [183, 7] width 31 height 14
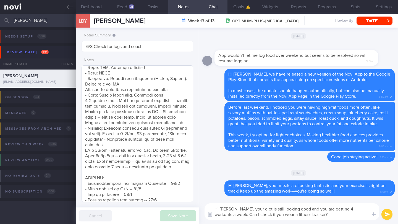
scroll to position [287, 0]
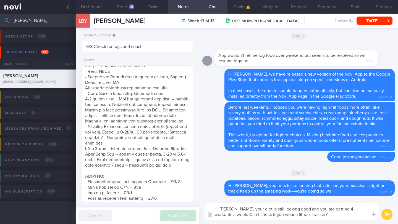
drag, startPoint x: 252, startPoint y: 215, endPoint x: 311, endPoint y: 214, distance: 58.8
click at [311, 214] on textarea "Hi [PERSON_NAME], your diet is still looking good and you are getting 4 workout…" at bounding box center [291, 212] width 175 height 17
type textarea "Hi [PERSON_NAME], your diet is still looking good and you are getting 4 workout…"
click at [384, 214] on button "submit" at bounding box center [386, 214] width 11 height 11
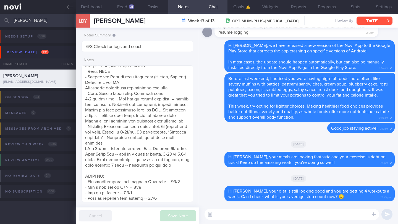
click at [377, 21] on button "[DATE]" at bounding box center [374, 21] width 36 height 8
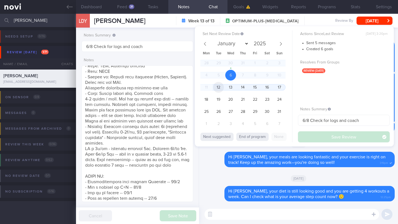
click at [220, 86] on span "12" at bounding box center [218, 87] width 11 height 11
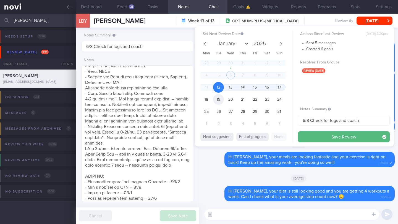
click at [220, 96] on span "19" at bounding box center [218, 99] width 11 height 11
click at [208, 102] on span "18" at bounding box center [206, 99] width 11 height 11
drag, startPoint x: 305, startPoint y: 121, endPoint x: 297, endPoint y: 121, distance: 8.3
click at [297, 121] on div "Set Next Review Date [DATE] January February March April May June July August S…" at bounding box center [294, 86] width 199 height 120
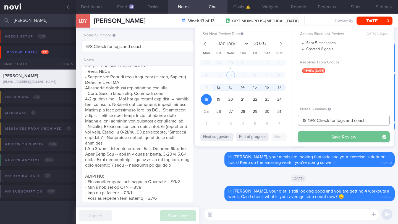
type input "18-19/8 Check for logs and coach"
click at [310, 138] on button "Save Review" at bounding box center [344, 136] width 92 height 11
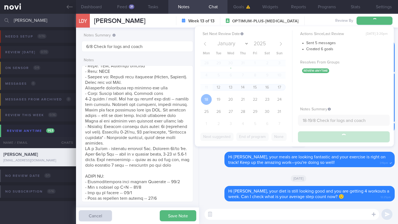
type input "18-19/8 Check for logs and coach"
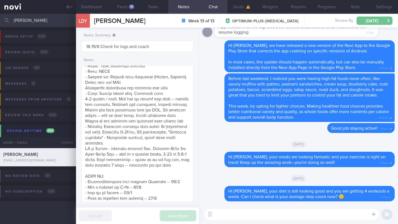
click at [382, 22] on button "[DATE]" at bounding box center [374, 21] width 36 height 8
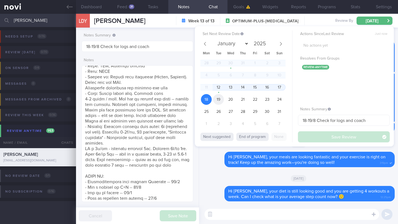
click at [219, 100] on span "19" at bounding box center [218, 99] width 11 height 11
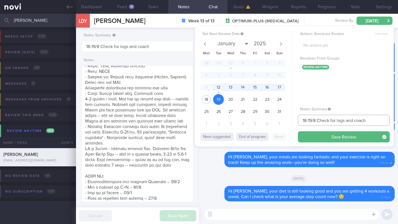
drag, startPoint x: 309, startPoint y: 121, endPoint x: 293, endPoint y: 121, distance: 16.0
click at [293, 121] on div "Set Next Review Date [DATE] January February March April May June July August S…" at bounding box center [294, 86] width 199 height 120
drag, startPoint x: 325, startPoint y: 121, endPoint x: 384, endPoint y: 117, distance: 58.7
click at [383, 118] on input "19/8 Check for logs and coach" at bounding box center [344, 120] width 92 height 11
click at [373, 122] on input "19/8 Check for logs and coach" at bounding box center [344, 120] width 92 height 11
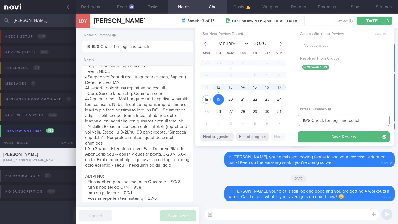
drag, startPoint x: 370, startPoint y: 121, endPoint x: 325, endPoint y: 121, distance: 44.8
click at [325, 121] on input "19/8 Check for logs and coach" at bounding box center [344, 120] width 92 height 11
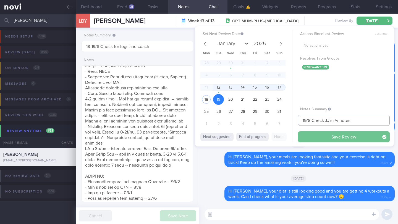
type input "19/8 Check JJ's r/v notes"
click at [333, 138] on button "Save Review" at bounding box center [344, 136] width 92 height 11
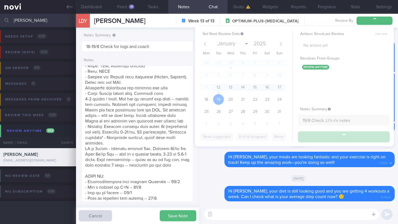
type input "19/8 Check JJ's r/v notes"
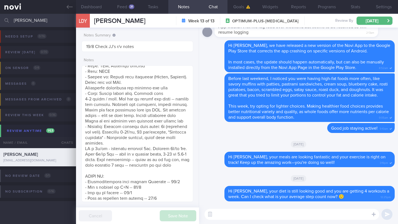
click at [35, 21] on input "[PERSON_NAME]" at bounding box center [199, 20] width 398 height 13
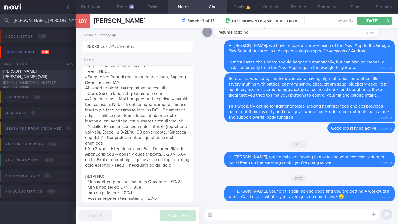
type input "[PERSON_NAME] [PERSON_NAME]"
click at [55, 78] on div "[PERSON_NAME] [PERSON_NAME] (Will)" at bounding box center [37, 74] width 68 height 11
type input "6/8 Check intake and exercise"
type textarea "LOREMIP DOLORS: AMETCONSE: - ADIPISC: (8/8/36) Elitseddo Eiusmod 0te inci. Utla…"
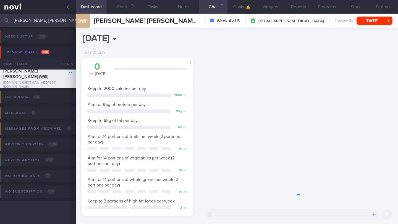
scroll to position [57, 98]
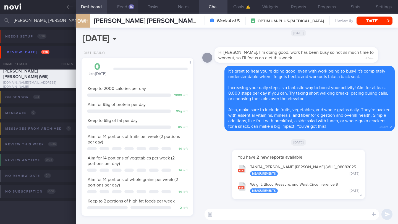
click at [128, 7] on button "Feed 16" at bounding box center [122, 7] width 31 height 14
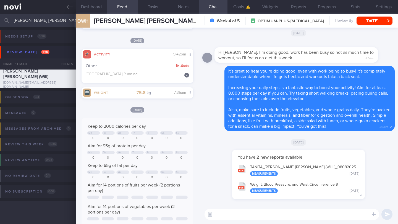
scroll to position [193, 0]
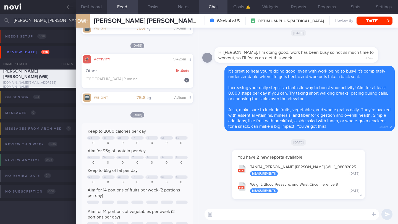
click at [256, 212] on textarea at bounding box center [291, 214] width 175 height 11
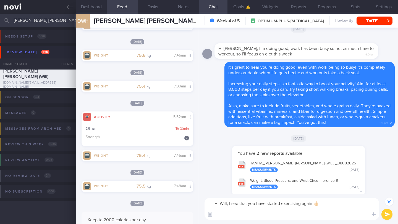
scroll to position [0, 0]
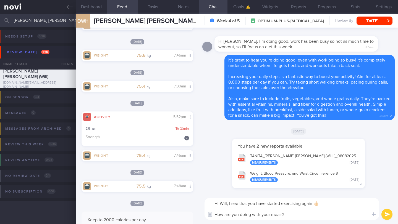
type textarea "Hi Will, I see that you have started exercising again 👍🏻 How are you doing with…"
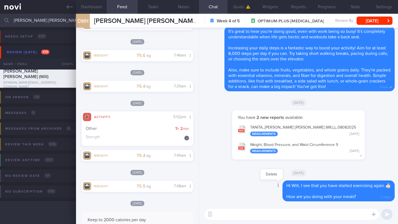
click at [278, 187] on icon at bounding box center [278, 186] width 1 height 4
click at [270, 177] on button "Delete" at bounding box center [271, 174] width 22 height 8
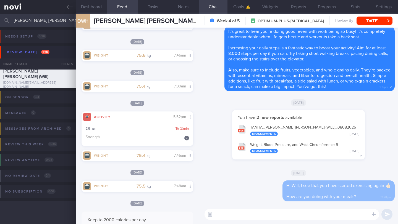
click at [265, 216] on textarea at bounding box center [291, 214] width 175 height 11
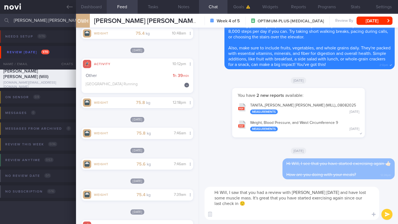
click at [94, 8] on button "Dashboard" at bounding box center [91, 7] width 31 height 14
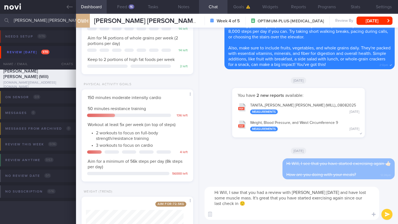
scroll to position [142, 0]
click at [231, 213] on textarea "Hi Will, I saw that you had a review with [PERSON_NAME] [DATE] and have lost so…" at bounding box center [291, 203] width 175 height 33
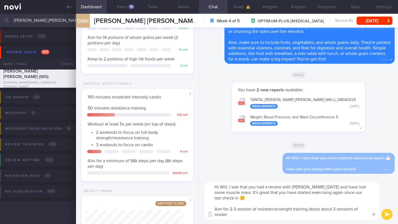
scroll to position [0, 0]
click at [336, 207] on textarea "Hi Will, I saw that you had a review with [PERSON_NAME] [DATE] and have lost so…" at bounding box center [291, 201] width 175 height 39
drag, startPoint x: 335, startPoint y: 208, endPoint x: 353, endPoint y: 209, distance: 18.0
click at [353, 209] on textarea "Hi Will, I saw that you had a review with [PERSON_NAME] [DATE] and have lost so…" at bounding box center [291, 201] width 175 height 39
click at [305, 214] on textarea "Hi Will, I saw that you had a review with [PERSON_NAME] [DATE] and have lost so…" at bounding box center [291, 201] width 175 height 39
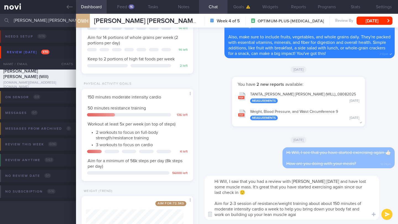
type textarea "Hi Will, I saw that you had a review with [PERSON_NAME] [DATE] and have lost so…"
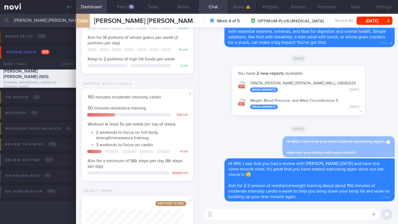
click at [236, 9] on button "Goals" at bounding box center [241, 7] width 28 height 14
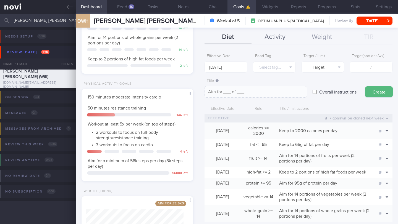
click at [275, 36] on button "Activity" at bounding box center [274, 37] width 47 height 14
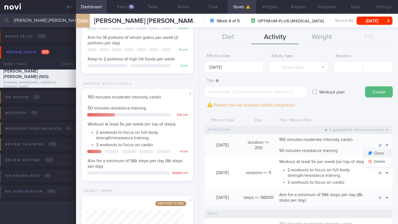
click at [382, 154] on button "Clone" at bounding box center [377, 153] width 27 height 8
type textarea "150 minutes moderate intensity cardio 50 minutes resistance training"
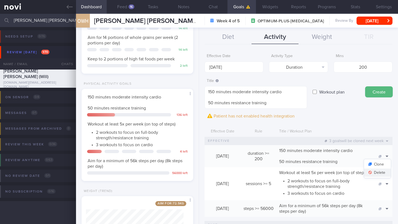
click at [381, 174] on button "Delete" at bounding box center [377, 173] width 27 height 8
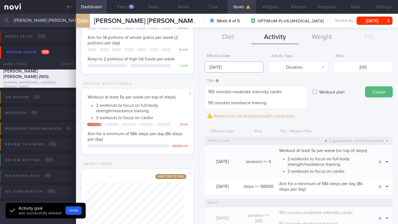
click at [215, 66] on input "[DATE]" at bounding box center [233, 67] width 59 height 11
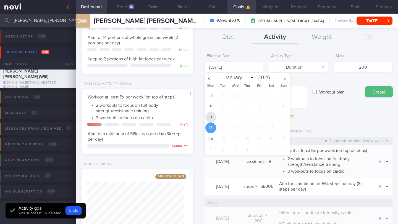
click at [213, 115] on span "11" at bounding box center [210, 117] width 11 height 11
type input "[DATE]"
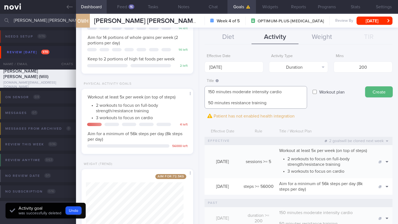
drag, startPoint x: 269, startPoint y: 104, endPoint x: 199, endPoint y: 102, distance: 69.9
click at [199, 102] on div "Effective Date [DATE] Activity Type Duration Select type... Duration Sessions S…" at bounding box center [298, 135] width 199 height 177
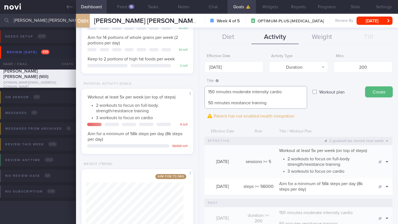
drag, startPoint x: 214, startPoint y: 92, endPoint x: 202, endPoint y: 87, distance: 13.1
click at [202, 87] on div "Effective Date [DATE] Activity Type Duration Select type... Duration Sessions S…" at bounding box center [298, 135] width 199 height 177
drag, startPoint x: 274, startPoint y: 103, endPoint x: 270, endPoint y: 92, distance: 11.8
click at [270, 92] on textarea "200 minutes moderate intensity cardio 50 minutes resistance training" at bounding box center [255, 97] width 102 height 23
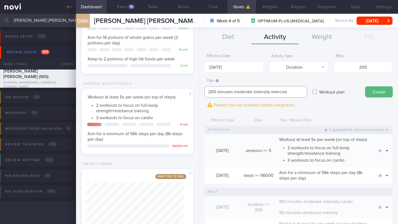
click at [213, 94] on textarea "200 minutes moderate intensity exercise" at bounding box center [255, 92] width 102 height 12
click at [215, 93] on textarea "200 minutes moderate intensity exercise" at bounding box center [255, 92] width 102 height 12
type textarea "200-250 minutes moderate intensity exercise"
click at [386, 90] on button "Create" at bounding box center [379, 91] width 28 height 11
type input "[DATE]"
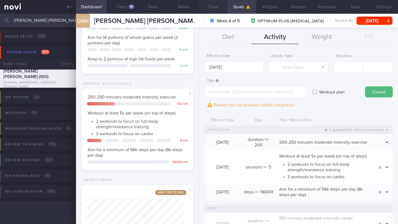
click at [218, 9] on button "Chat" at bounding box center [213, 7] width 28 height 14
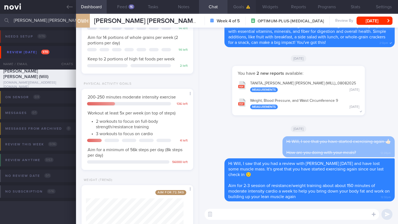
click at [242, 9] on button "Goals" at bounding box center [241, 7] width 28 height 14
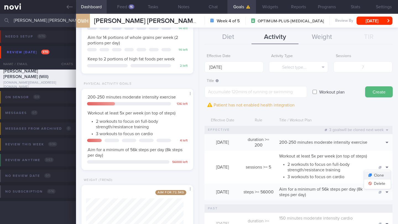
click at [378, 178] on button "Clone" at bounding box center [377, 176] width 27 height 8
type textarea "Workout at least 5x per week (on top of steps) - 2 workouts to focus on full-bo…"
type input "5"
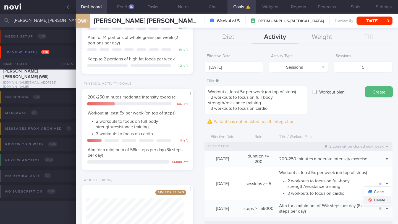
click at [381, 201] on button "Delete" at bounding box center [377, 200] width 27 height 8
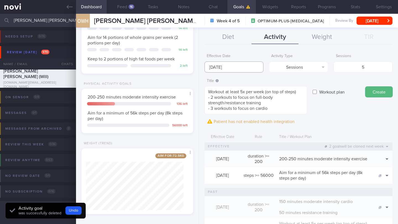
click at [218, 69] on input "[DATE]" at bounding box center [233, 67] width 59 height 11
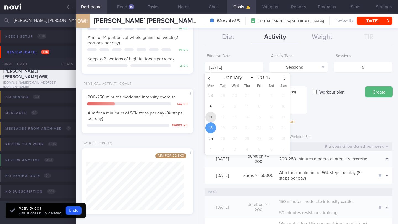
click at [211, 119] on span "11" at bounding box center [210, 117] width 11 height 11
type input "[DATE]"
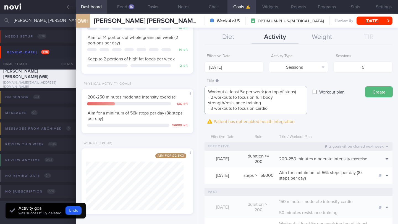
click at [212, 97] on textarea "Workout at least 5x per week (on top of steps) - 2 workouts to focus on full-bo…" at bounding box center [255, 100] width 102 height 28
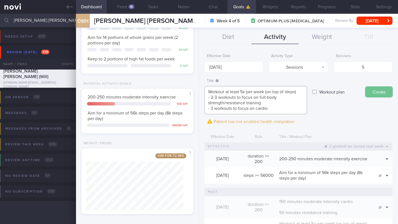
type textarea "Workout at least 5x per week (on top of steps) - 2-3 workouts to focus on full-…"
click at [370, 93] on button "Create" at bounding box center [379, 91] width 28 height 11
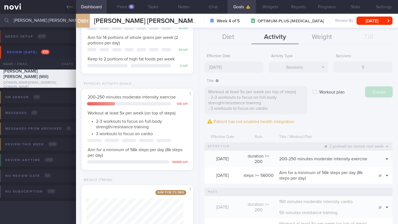
type input "[DATE]"
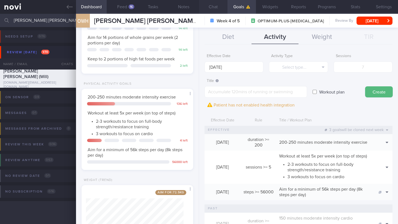
click at [214, 5] on button "Chat" at bounding box center [213, 7] width 28 height 14
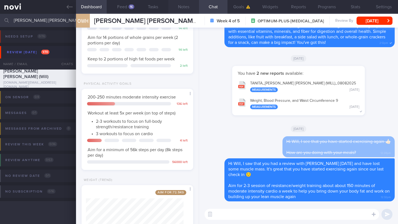
click at [180, 6] on button "Notes" at bounding box center [183, 7] width 31 height 14
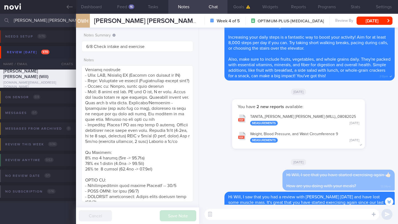
scroll to position [-33, 0]
click at [119, 8] on button "Feed 16" at bounding box center [122, 7] width 31 height 14
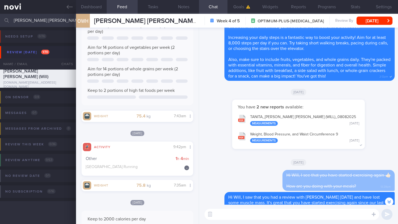
scroll to position [73, 0]
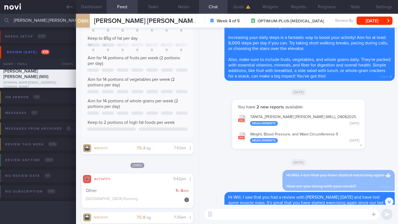
click at [260, 219] on textarea at bounding box center [291, 214] width 175 height 11
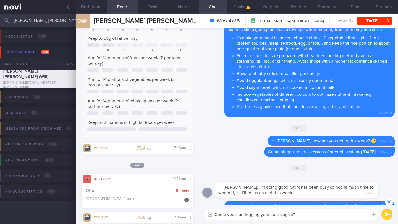
scroll to position [0, 0]
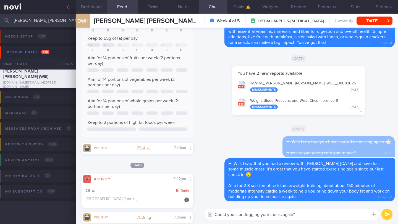
click at [97, 7] on button "Dashboard" at bounding box center [91, 7] width 31 height 14
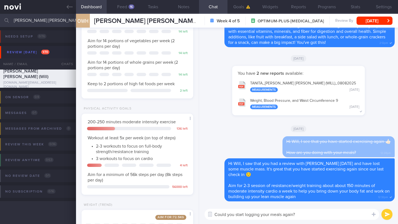
scroll to position [50, 0]
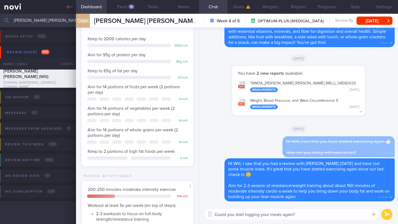
click at [317, 215] on textarea "Could you start logging your meals again?" at bounding box center [291, 214] width 175 height 11
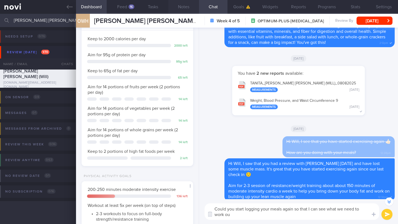
click at [184, 10] on button "Notes" at bounding box center [183, 7] width 31 height 14
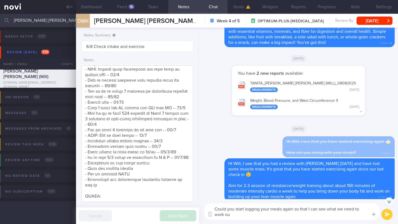
scroll to position [455, 0]
drag, startPoint x: 234, startPoint y: 215, endPoint x: 208, endPoint y: 207, distance: 26.6
click at [208, 207] on textarea "Could you start logging your meals again so that I can see what we need to work…" at bounding box center [291, 212] width 175 height 17
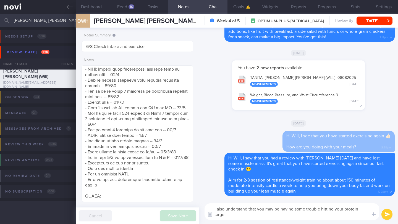
scroll to position [-5, 0]
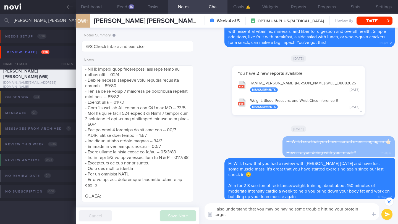
type textarea "I also understand that you may be having some trouble hitting your protein targ…"
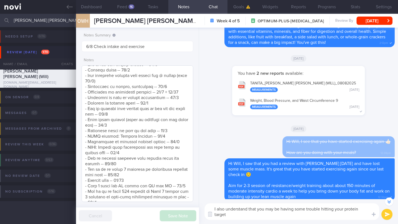
scroll to position [144, 0]
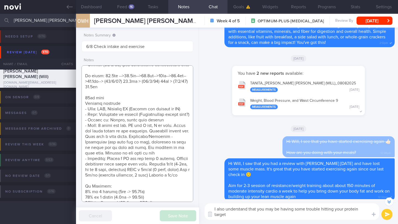
click at [149, 93] on textarea at bounding box center [137, 133] width 112 height 137
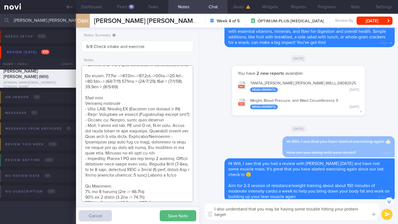
paste textarea "75.9kg"
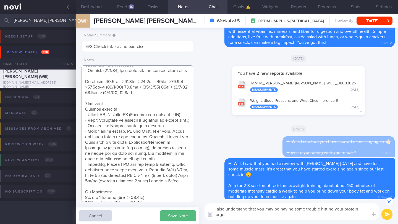
scroll to position [123, 0]
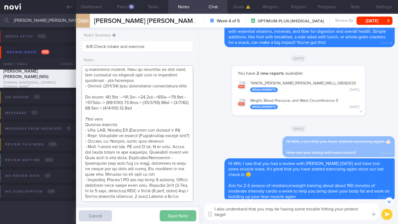
type textarea "LOREMIP DOLORS: AMETCONSE: - ADIPISC: (8/8/36) Elitseddo Eiusmod 0te inci. Utla…"
click at [174, 213] on button "Save Note" at bounding box center [178, 216] width 36 height 11
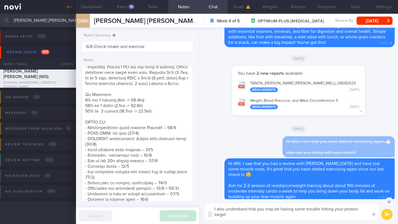
scroll to position [245, 0]
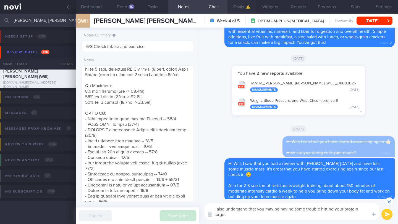
click at [239, 6] on button "Goals" at bounding box center [241, 7] width 28 height 14
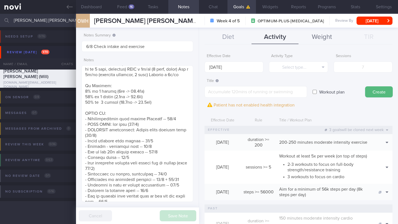
click at [318, 37] on button "Weight" at bounding box center [321, 37] width 47 height 14
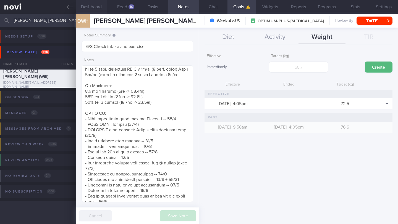
click at [89, 6] on button "Dashboard" at bounding box center [91, 7] width 31 height 14
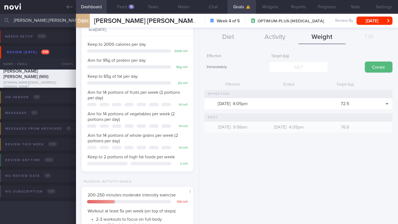
scroll to position [39, 0]
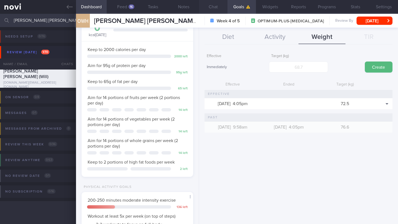
click at [214, 7] on button "Chat" at bounding box center [213, 7] width 28 height 14
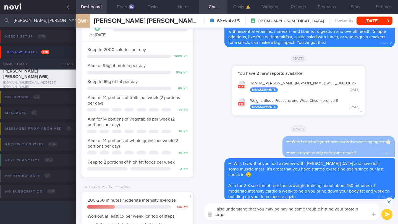
click at [261, 215] on textarea "I also understand that you may be having some trouble hitting your protein targ…" at bounding box center [291, 212] width 175 height 17
drag, startPoint x: 247, startPoint y: 216, endPoint x: 195, endPoint y: 211, distance: 51.9
click at [195, 211] on div "Dashboard Feed 16 Tasks Notes Chat Goals Widgets Reports Programs Stats Setting…" at bounding box center [237, 119] width 322 height 211
paste textarea "have reassessed your nutritional requirements and updated your targets based on…"
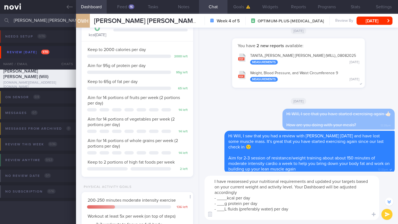
scroll to position [-33, 0]
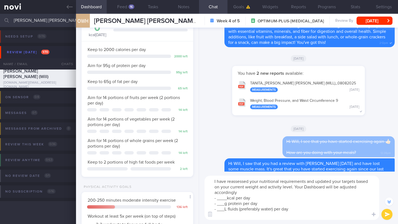
click at [279, 186] on textarea "I have reassessed your nutritional requirements and updated your targets based …" at bounding box center [291, 198] width 175 height 44
click at [281, 186] on textarea "I have reassessed your nutritional requirements and updated your targets based …" at bounding box center [291, 198] width 175 height 44
click at [323, 188] on textarea "I have reassessed your nutritional requirements and updated your targets based …" at bounding box center [291, 198] width 175 height 44
drag, startPoint x: 249, startPoint y: 193, endPoint x: 237, endPoint y: 194, distance: 12.2
click at [237, 194] on textarea "I have reassessed your nutritional requirements and updated your targets based …" at bounding box center [291, 198] width 175 height 44
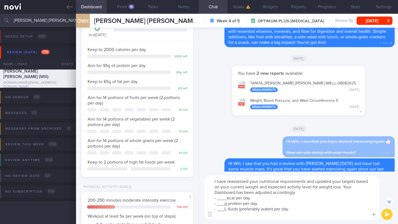
click at [227, 199] on textarea "I have reassessed your nutritional requirements and updated your targets based …" at bounding box center [291, 198] width 175 height 44
drag, startPoint x: 225, startPoint y: 204, endPoint x: 217, endPoint y: 205, distance: 7.6
click at [217, 205] on textarea "I have reassessed your nutritional requirements and updated your targets based …" at bounding box center [291, 198] width 175 height 44
drag, startPoint x: 224, startPoint y: 210, endPoint x: 217, endPoint y: 210, distance: 6.6
click at [217, 210] on textarea "I have reassessed your nutritional requirements and updated your targets based …" at bounding box center [291, 198] width 175 height 44
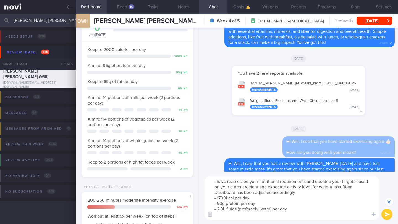
click at [311, 197] on textarea "I have reassessed your nutritional requirements and updated your targets based …" at bounding box center [291, 198] width 175 height 44
click at [311, 196] on textarea "I have reassessed your nutritional requirements and updated your targets based …" at bounding box center [291, 198] width 175 height 44
type textarea "I have reassessed your nutritional requirements and updated your targets based …"
click at [388, 215] on button "submit" at bounding box center [386, 214] width 11 height 11
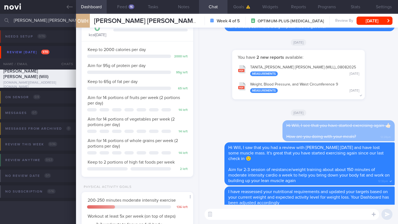
scroll to position [0, 0]
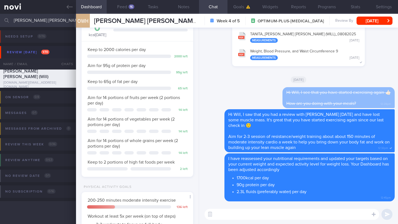
click at [224, 214] on textarea at bounding box center [291, 214] width 175 height 11
type textarea "N"
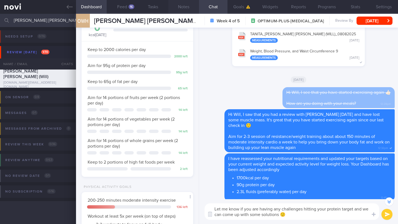
type textarea "Let me know if you are having any challenges hitting your protein target and we…"
click at [190, 6] on button "Notes" at bounding box center [183, 7] width 31 height 14
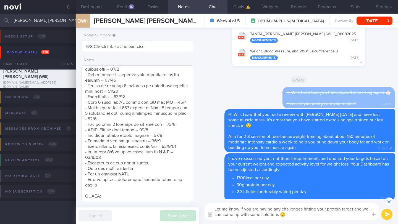
scroll to position [445, 0]
click at [390, 215] on button "submit" at bounding box center [386, 214] width 11 height 11
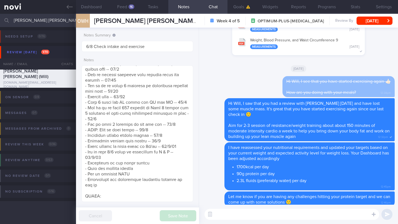
scroll to position [0, 0]
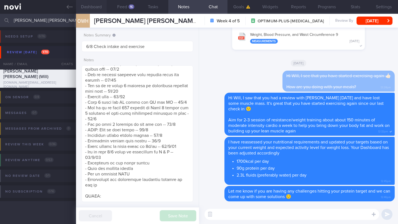
click at [99, 5] on button "Dashboard" at bounding box center [91, 7] width 31 height 14
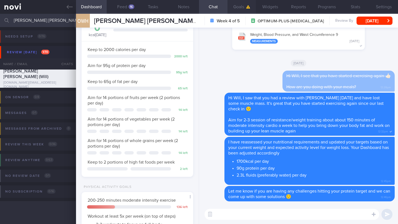
click at [244, 7] on button "Goals" at bounding box center [241, 7] width 28 height 14
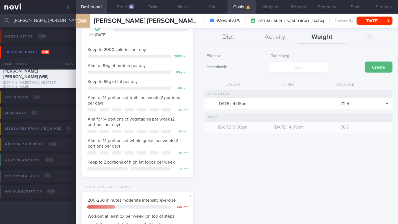
click at [232, 36] on button "Diet" at bounding box center [227, 37] width 47 height 14
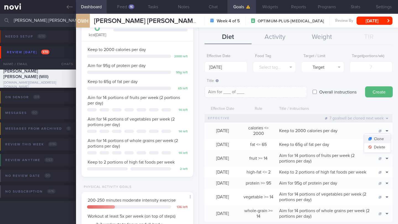
click at [380, 139] on button "Clone" at bounding box center [377, 139] width 27 height 8
type input "2000"
type textarea "Keep to 2000 calories per day"
click at [381, 146] on button "Delete" at bounding box center [377, 147] width 27 height 8
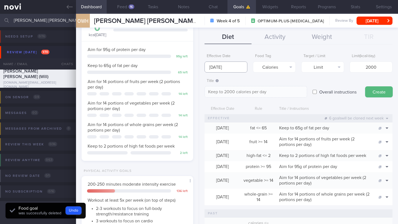
click at [222, 67] on input "[DATE]" at bounding box center [225, 67] width 43 height 11
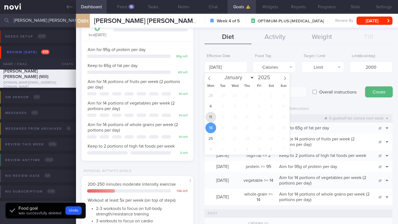
click at [212, 118] on span "11" at bounding box center [210, 117] width 11 height 11
type input "[DATE]"
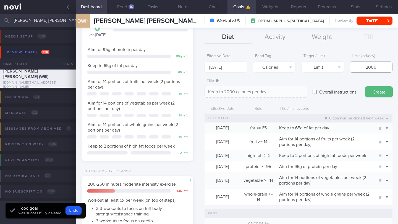
click at [360, 68] on input "2000" at bounding box center [370, 67] width 43 height 11
type input "200"
type textarea "Keep to 200 calories per day"
type input "00"
type textarea "Keep to 00 calories per day"
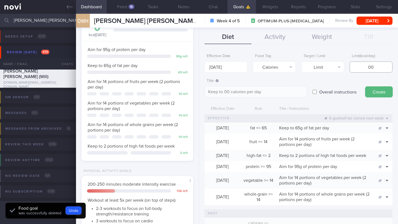
type input "100"
type textarea "Keep to 100 calories per day"
type input "1700"
type textarea "Keep to 1700 calories per day"
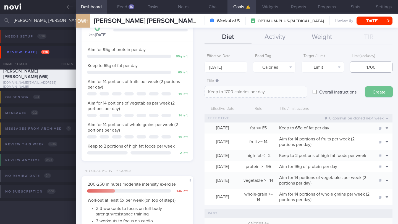
type input "1700"
click at [381, 91] on button "Create" at bounding box center [379, 91] width 28 height 11
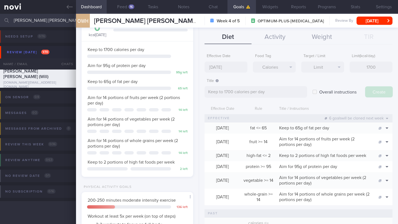
type input "[DATE]"
type textarea "Aim for ___ of ___"
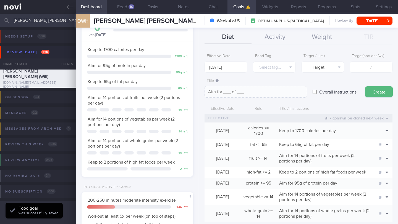
scroll to position [5, 0]
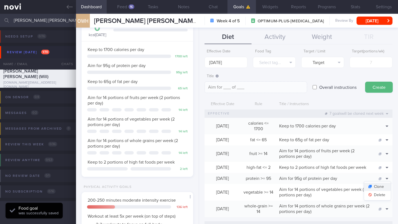
click at [382, 190] on button "Clone" at bounding box center [377, 187] width 27 height 8
type input "95"
type textarea "Aim for 95g of protein per day"
click at [380, 198] on button "Delete" at bounding box center [377, 195] width 27 height 8
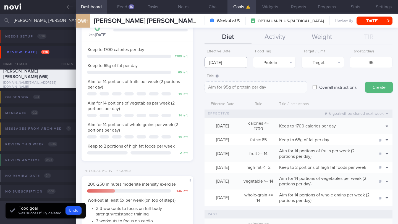
click at [217, 59] on input "[DATE]" at bounding box center [225, 62] width 43 height 11
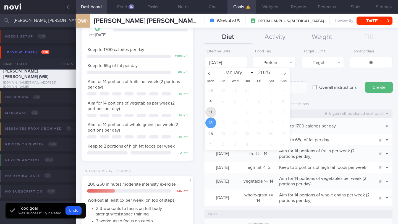
click at [211, 113] on span "11" at bounding box center [210, 112] width 11 height 11
type input "[DATE]"
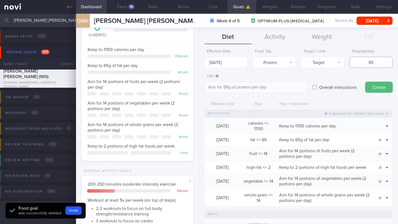
click at [370, 64] on input "95" at bounding box center [370, 62] width 43 height 11
type input "9"
type textarea "Aim for 9g of protein per day"
type input "90"
type textarea "Aim for 90g of protein per day"
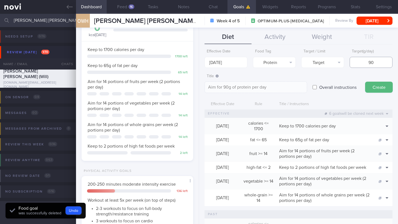
type input "90"
click at [374, 86] on button "Create" at bounding box center [379, 87] width 28 height 11
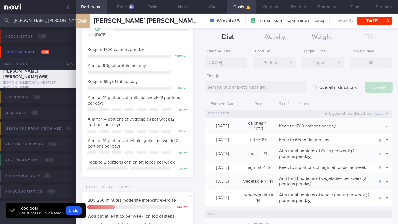
type input "[DATE]"
type textarea "Aim for ___ of ___"
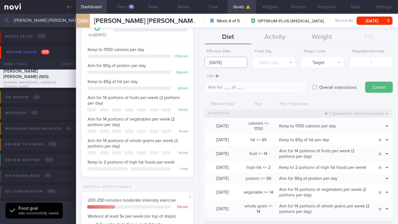
click at [218, 61] on input "[DATE]" at bounding box center [225, 62] width 43 height 11
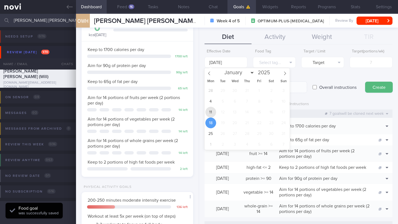
click at [209, 112] on span "11" at bounding box center [210, 112] width 11 height 11
type input "[DATE]"
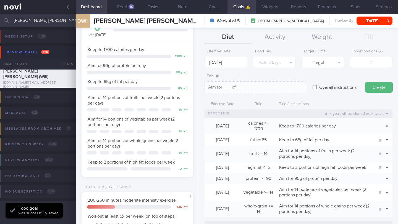
click at [322, 90] on label "Overall instructions" at bounding box center [337, 87] width 43 height 11
click at [317, 90] on input "Overall instructions" at bounding box center [314, 87] width 4 height 11
checkbox input "true"
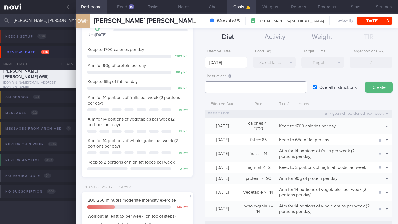
click at [289, 88] on textarea at bounding box center [255, 87] width 102 height 12
paste textarea "2.3L fluids (preferably water, unsweetened beverages, clear soups) per day"
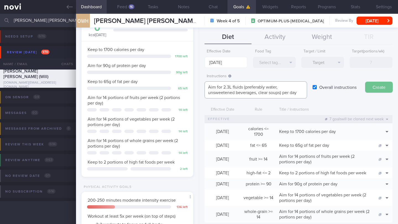
type textarea "Aim for 2.3L fluids (preferably water, unsweetened beverages, clear soups) per …"
click at [373, 88] on button "Create" at bounding box center [379, 87] width 28 height 11
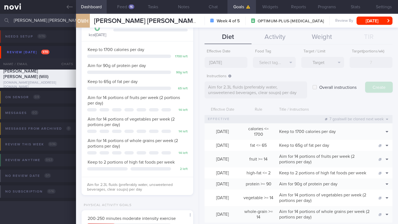
type input "[DATE]"
type textarea "Aim for ___ of ___"
checkbox input "false"
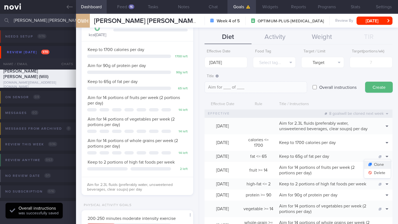
click at [381, 167] on button "Clone" at bounding box center [377, 165] width 27 height 8
type input "65"
type textarea "Keep to 65g of fat per day"
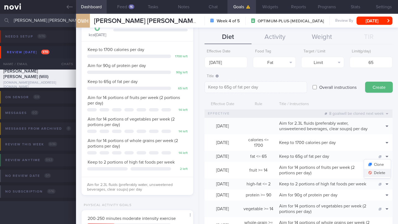
click at [384, 177] on button "Delete" at bounding box center [377, 173] width 27 height 8
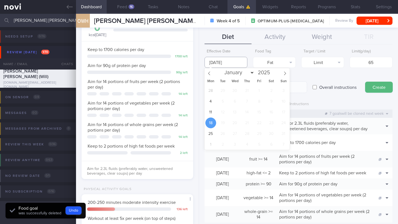
click at [231, 64] on input "[DATE]" at bounding box center [225, 62] width 43 height 11
click at [207, 114] on span "11" at bounding box center [210, 112] width 11 height 11
type input "[DATE]"
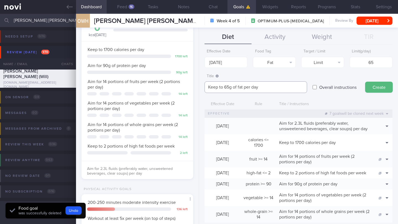
click at [274, 84] on textarea "Keep to 65g of fat per day" at bounding box center [255, 87] width 102 height 12
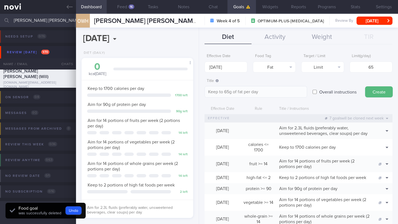
select select "7"
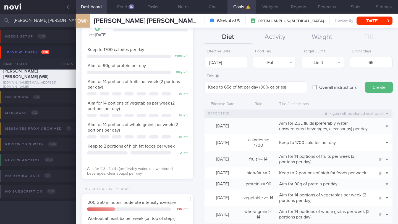
type textarea "Keep to 65g of fat per day (30% calories)"
drag, startPoint x: 354, startPoint y: 63, endPoint x: 379, endPoint y: 61, distance: 25.5
click at [379, 61] on input "65" at bounding box center [370, 62] width 43 height 11
type input "57"
drag, startPoint x: 229, startPoint y: 88, endPoint x: 224, endPoint y: 88, distance: 5.0
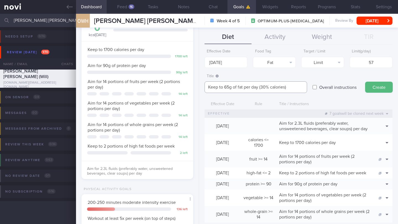
click at [224, 88] on textarea "Keep to 65g of fat per day (30% calories)" at bounding box center [255, 87] width 102 height 12
type textarea "Keep to 57g of fat per day (30% calories)"
click at [379, 89] on button "Create" at bounding box center [379, 87] width 28 height 11
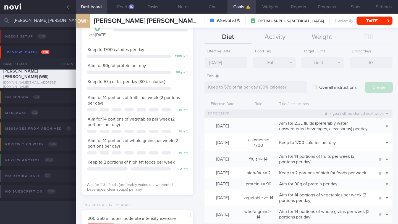
type input "[DATE]"
type textarea "Aim for ___ of ___"
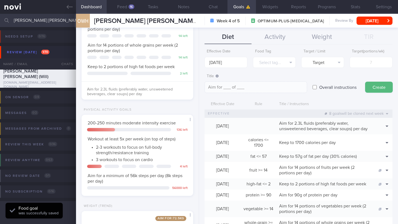
scroll to position [140, 0]
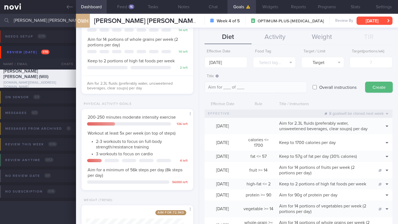
click at [384, 22] on button "[DATE]" at bounding box center [374, 21] width 36 height 8
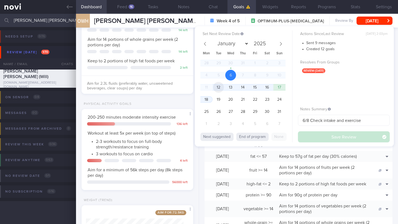
click at [221, 88] on span "12" at bounding box center [218, 87] width 11 height 11
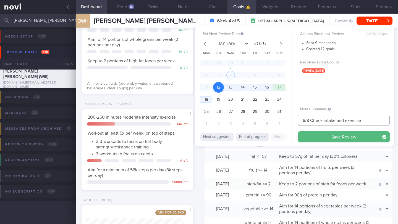
click at [304, 120] on input "6/8 Check intake and exercise" at bounding box center [344, 120] width 92 height 11
click at [216, 102] on span "19" at bounding box center [218, 99] width 11 height 11
drag, startPoint x: 298, startPoint y: 121, endPoint x: 287, endPoint y: 120, distance: 10.9
click at [288, 120] on div "Set Next Review Date 19 Aug 2025 January February March April May June July Aug…" at bounding box center [294, 86] width 199 height 120
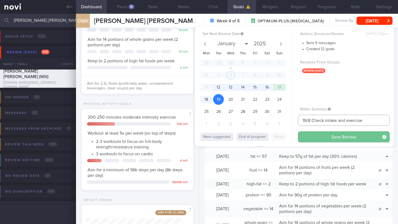
type input "19/8 Check intake and exercise"
click at [314, 136] on button "Save Review" at bounding box center [344, 136] width 92 height 11
type input "19/8 Check intake and exercise"
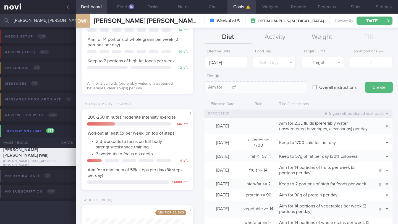
click at [43, 22] on input "[PERSON_NAME] [PERSON_NAME]" at bounding box center [199, 20] width 398 height 13
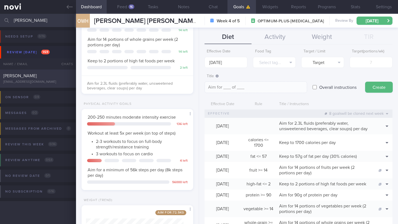
type input "[PERSON_NAME]"
click at [58, 81] on div "[EMAIL_ADDRESS][DOMAIN_NAME]" at bounding box center [37, 82] width 69 height 4
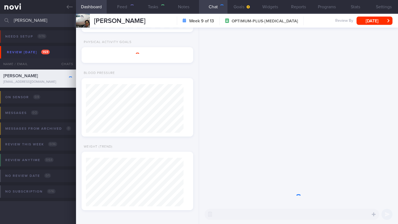
type input "6/8 Check pro intake and if tried any of the recc'ed snacks"
type textarea "Inconsistently logging. 50/50 responsive to messages - OVERALL: (17/6/25) Tanit…"
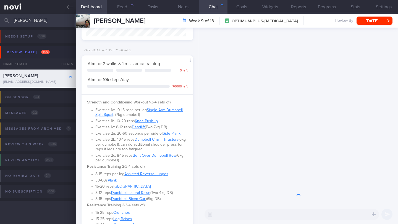
scroll to position [50, 100]
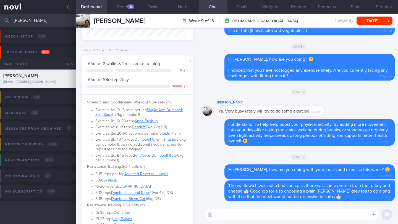
click at [241, 216] on textarea at bounding box center [291, 214] width 175 height 11
type textarea "Hi Aloysius,"
click at [117, 8] on button "Feed 146" at bounding box center [122, 7] width 31 height 14
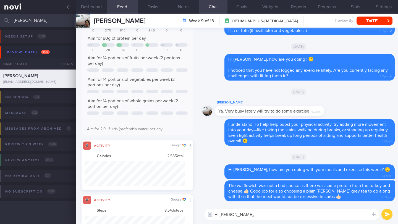
scroll to position [276232, 276157]
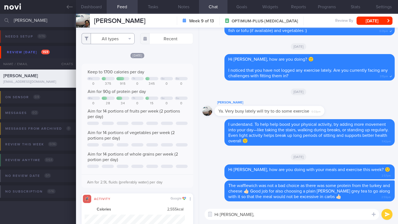
click at [122, 38] on button "All types" at bounding box center [107, 38] width 53 height 11
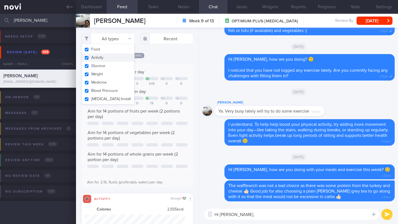
click at [108, 56] on button "Activity" at bounding box center [108, 58] width 52 height 8
checkbox input "false"
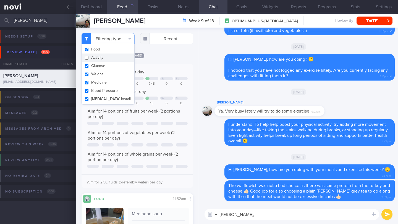
click at [172, 58] on div "Filtering type... Food Activity Glucose Weight Medicine Blood Pressure CGM Inst…" at bounding box center [137, 126] width 123 height 197
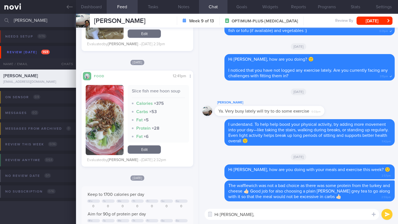
click at [254, 215] on textarea "Hi Aloysius," at bounding box center [291, 214] width 175 height 11
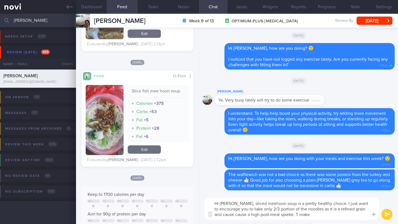
click at [101, 149] on img "button" at bounding box center [105, 120] width 38 height 70
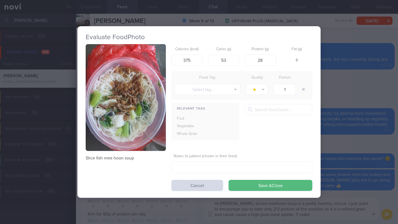
click at [352, 144] on div "Evaluate Food Photo Slice fish mee hoon soup Calories (kcal) 375 Carbs (g) 53 P…" at bounding box center [199, 112] width 398 height 224
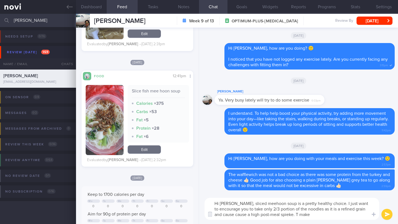
drag, startPoint x: 308, startPoint y: 216, endPoint x: 286, endPoint y: 216, distance: 22.1
click at [286, 216] on textarea "Hi Aloysius, sliced meehoon soup is a pretty healthy choice. I just want to enc…" at bounding box center [291, 209] width 175 height 22
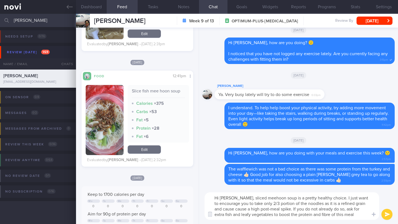
type textarea "Hi Aloysius, sliced meehoon soup is a pretty healthy choice. I just want to enc…"
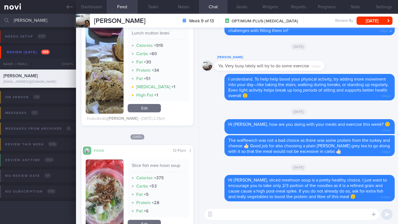
scroll to position [270, 0]
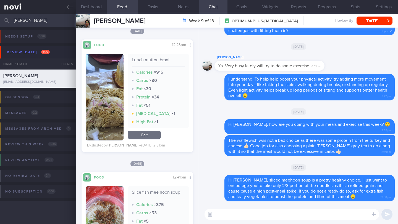
click at [111, 104] on button "button" at bounding box center [105, 97] width 38 height 87
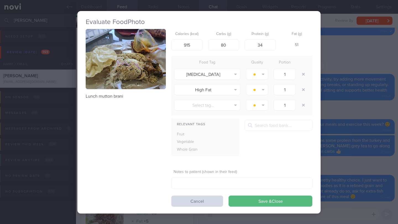
click at [195, 193] on form "Calories (kcal) 915 Carbs (g) 80 Protein (g) 34 Fat (g) 51 Food Tag Quality Por…" at bounding box center [241, 118] width 141 height 178
click at [196, 199] on button "Cancel" at bounding box center [197, 201] width 52 height 11
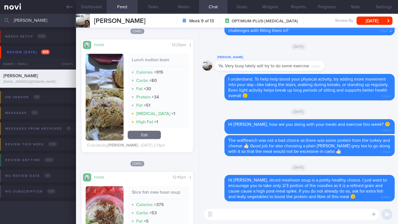
click at [223, 209] on textarea at bounding box center [291, 214] width 175 height 11
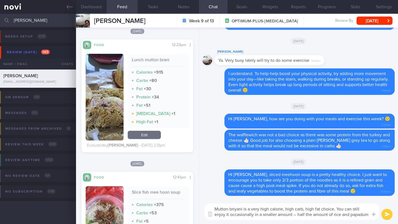
click at [105, 129] on img "button" at bounding box center [105, 97] width 38 height 87
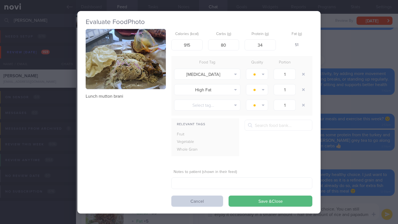
click at [206, 202] on button "Cancel" at bounding box center [197, 201] width 52 height 11
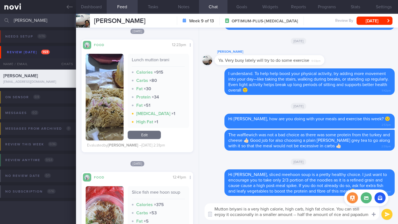
click at [369, 214] on div at bounding box center [374, 214] width 10 height 10
click at [365, 214] on textarea "Mutton briyani is a very high calorie, high carb, high fat choice. You can stil…" at bounding box center [291, 212] width 175 height 17
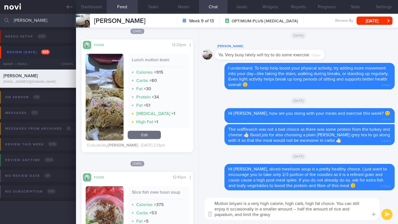
type textarea "Mutton briyani is a very high calorie, high carb, high fat choice. You can stil…"
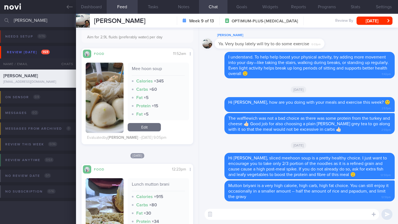
scroll to position [111, 0]
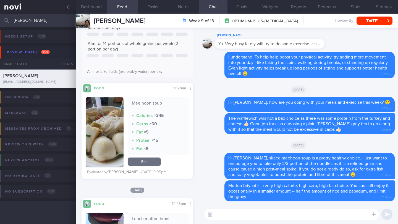
click at [234, 214] on textarea at bounding box center [291, 214] width 175 height 11
type textarea "M"
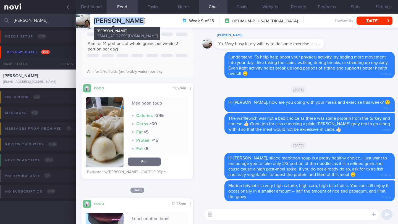
drag, startPoint x: 134, startPoint y: 21, endPoint x: 92, endPoint y: 19, distance: 42.0
click at [92, 19] on div "Aloysius Hoh Aloysius Hoh aloyit28@gmail.com Week 9 of 13 OPTIMUM-PLUS-RYBELSUS…" at bounding box center [237, 21] width 322 height 14
copy span "[PERSON_NAME]"
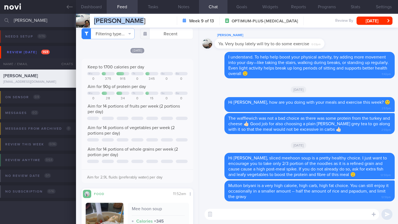
scroll to position [0, 0]
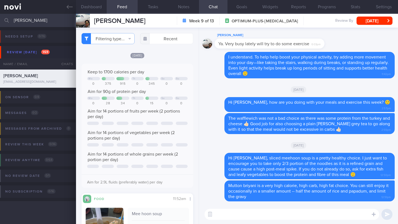
click at [232, 213] on textarea at bounding box center [291, 214] width 175 height 11
type textarea "n"
type textarea "N"
type textarea "S"
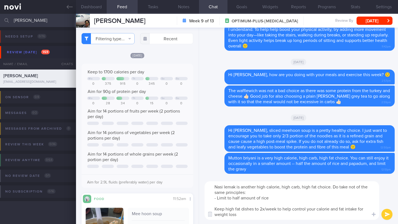
click at [274, 200] on textarea "Nasi lemak is another high calorie, high carb, high fat choice. Do take not of …" at bounding box center [291, 201] width 175 height 39
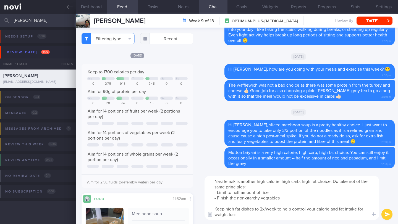
click at [267, 199] on textarea "Nasi lemak is another high calorie, high carb, high fat choice. Do take not of …" at bounding box center [291, 198] width 175 height 44
click at [288, 201] on textarea "Nasi lemak is another high calorie, high carb, high fat choice. Do take not of …" at bounding box center [291, 198] width 175 height 44
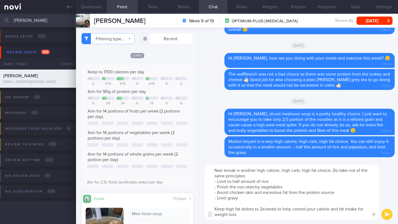
click at [264, 215] on textarea "Nasi lemak is another high calorie, high carb, high fat choice. Do take not of …" at bounding box center [291, 192] width 175 height 55
type textarea "Nasi lemak is another high calorie, high carb, high fat choice. Do take not of …"
click at [387, 213] on button "submit" at bounding box center [386, 214] width 11 height 11
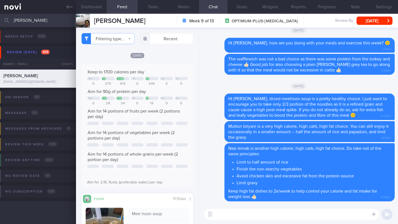
click at [333, 214] on textarea at bounding box center [291, 214] width 175 height 11
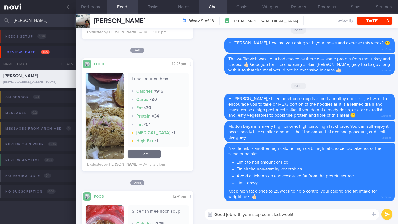
scroll to position [167, 0]
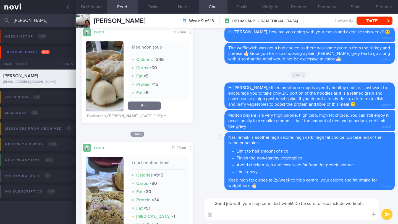
paste textarea "To really boost your progress, let's focus on adding both moderate-intensity ca…"
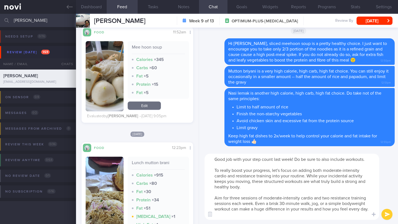
scroll to position [0, 0]
click at [248, 164] on textarea "Good job with your step count last week! Do be sure to also include workouts. T…" at bounding box center [291, 187] width 175 height 66
click at [99, 7] on button "Dashboard" at bounding box center [91, 7] width 31 height 14
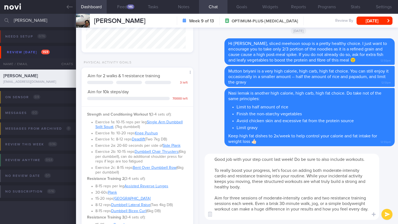
scroll to position [191, 0]
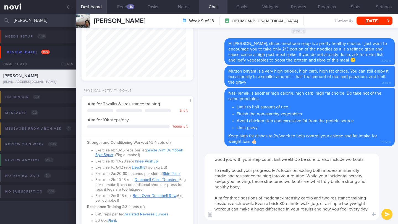
drag, startPoint x: 213, startPoint y: 203, endPoint x: 270, endPoint y: 209, distance: 57.5
click at [270, 209] on textarea "Good job with your step count last week! Do be sure to also include workouts. T…" at bounding box center [291, 187] width 175 height 66
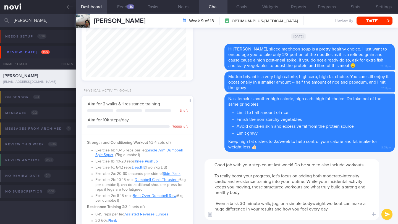
type textarea "Good job with your step count last week! Do be sure to also include workouts. T…"
click at [386, 215] on button "submit" at bounding box center [386, 214] width 11 height 11
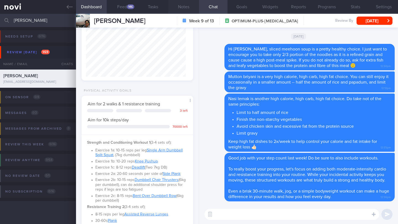
click at [182, 9] on button "Notes" at bounding box center [183, 7] width 31 height 14
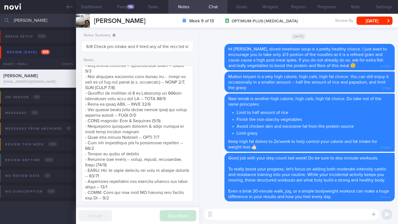
scroll to position [394, 0]
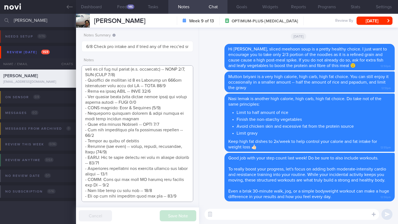
click at [182, 198] on textarea at bounding box center [137, 133] width 112 height 137
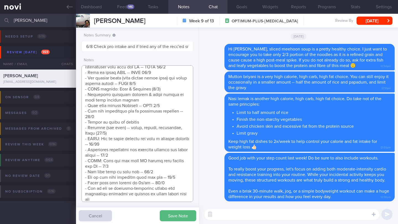
scroll to position [413, 0]
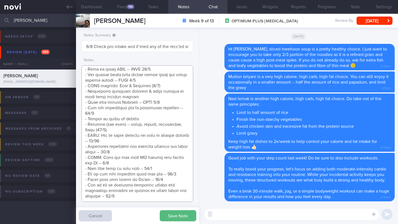
click at [96, 188] on textarea at bounding box center [137, 133] width 112 height 137
type textarea "Inconsistently logging. 50/50 responsive to messages - OVERALL: (17/6/25) Tanit…"
click at [169, 217] on button "Save Note" at bounding box center [178, 216] width 36 height 11
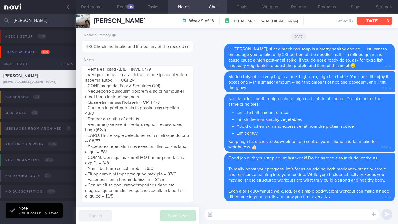
click at [373, 20] on button "[DATE]" at bounding box center [374, 21] width 36 height 8
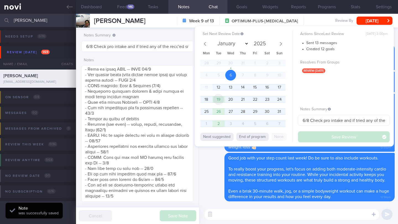
click at [221, 101] on span "19" at bounding box center [218, 99] width 11 height 11
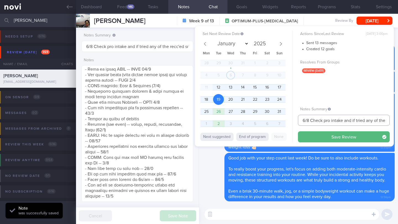
drag, startPoint x: 305, startPoint y: 121, endPoint x: 294, endPoint y: 121, distance: 11.3
click at [294, 121] on div "Set Next Review Date 19 Aug 2025 January February March April May June July Aug…" at bounding box center [294, 86] width 199 height 120
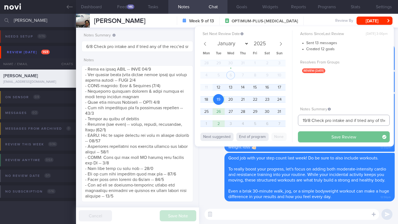
type input "19/8 Check pro intake and if tried any of the recc'ed snacks"
click at [317, 135] on button "Save Review" at bounding box center [344, 136] width 92 height 11
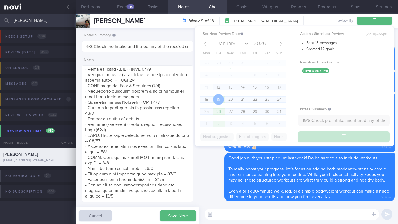
type input "19/8 Check pro intake and if tried any of the recc'ed snacks"
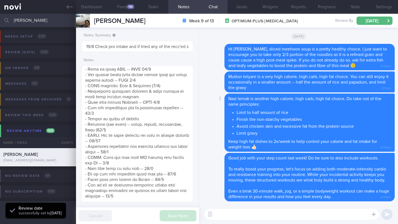
scroll to position [50, 100]
